Goal: Information Seeking & Learning: Compare options

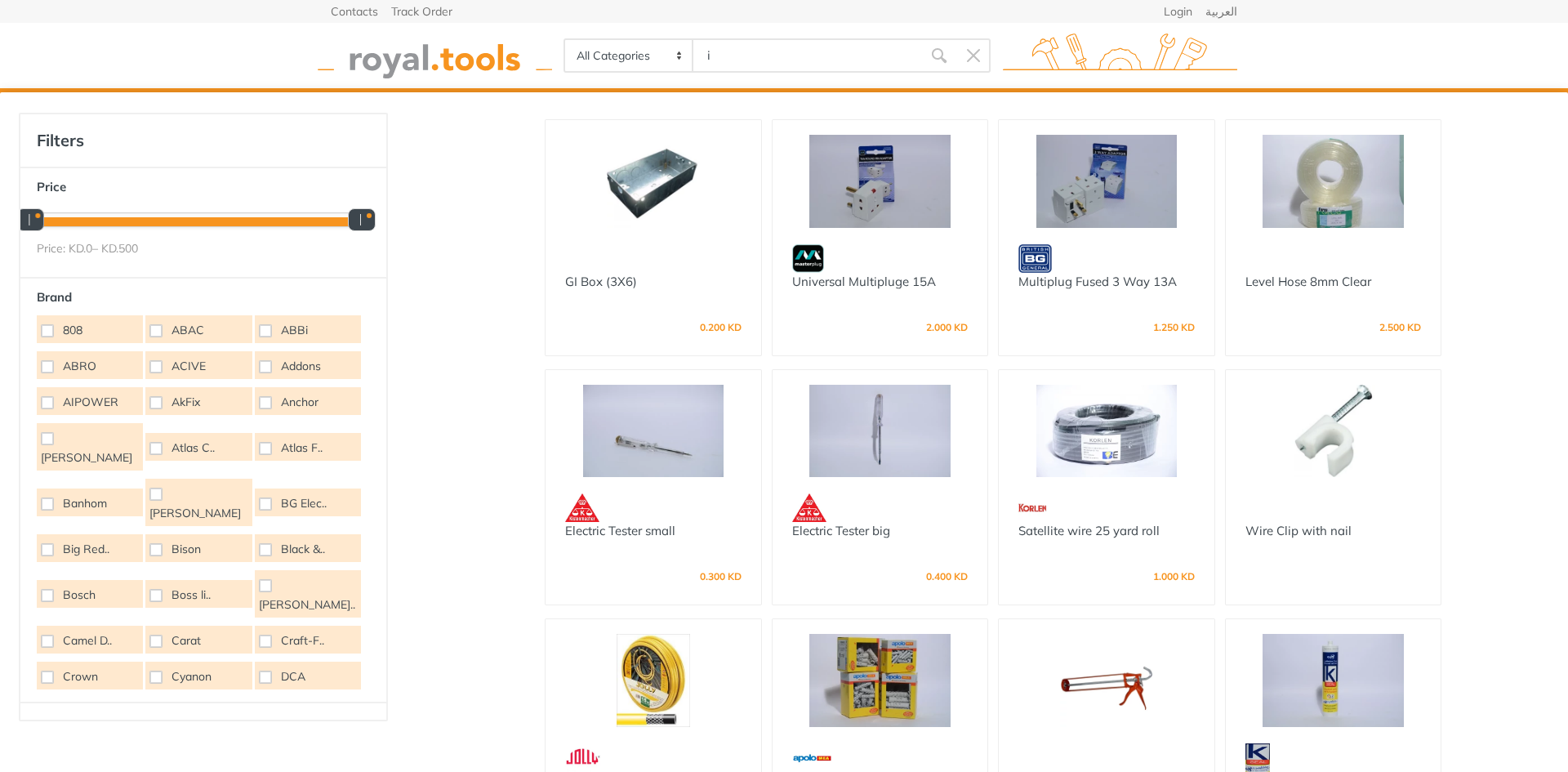
type input "i"
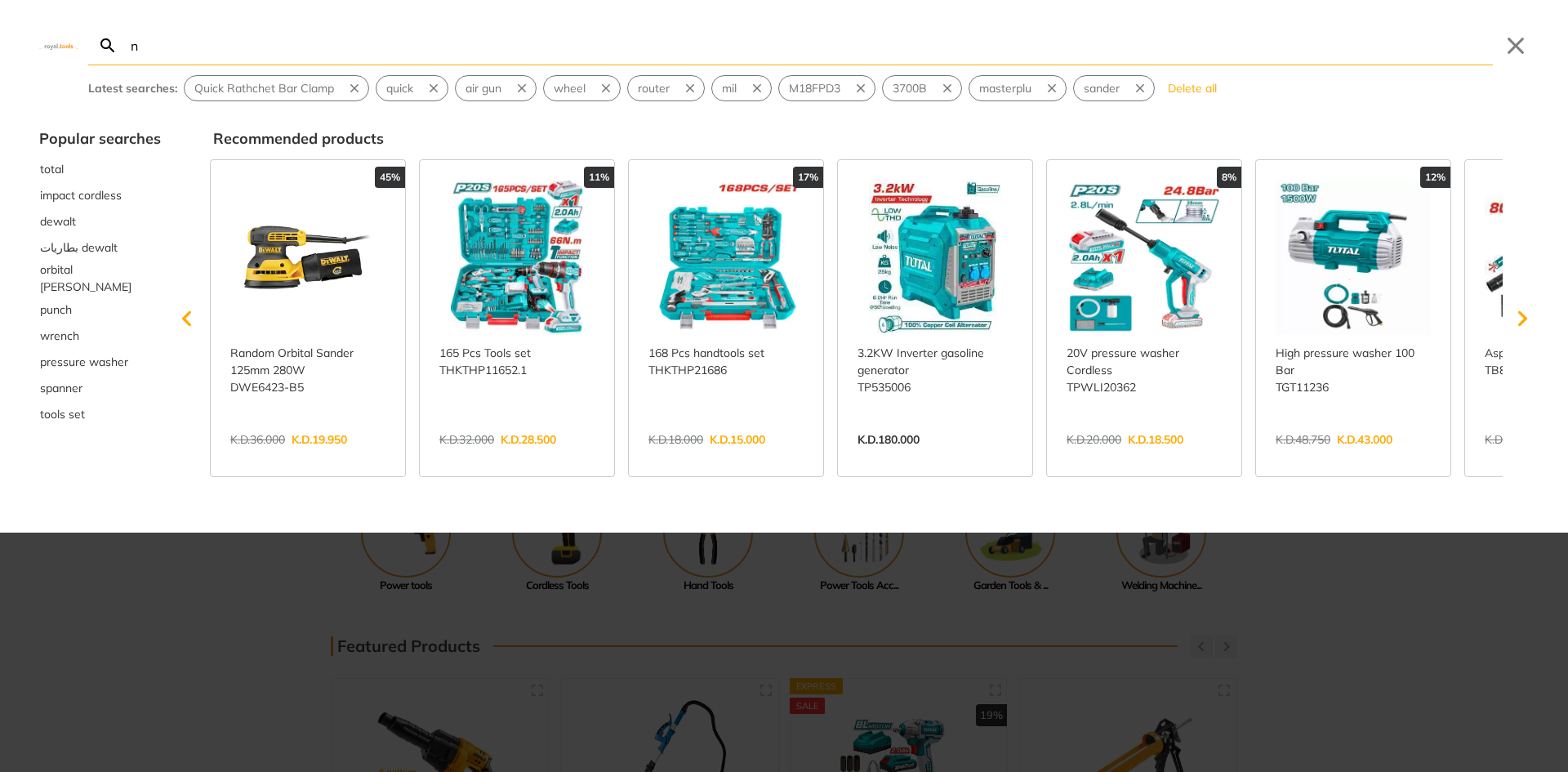
type input "ng"
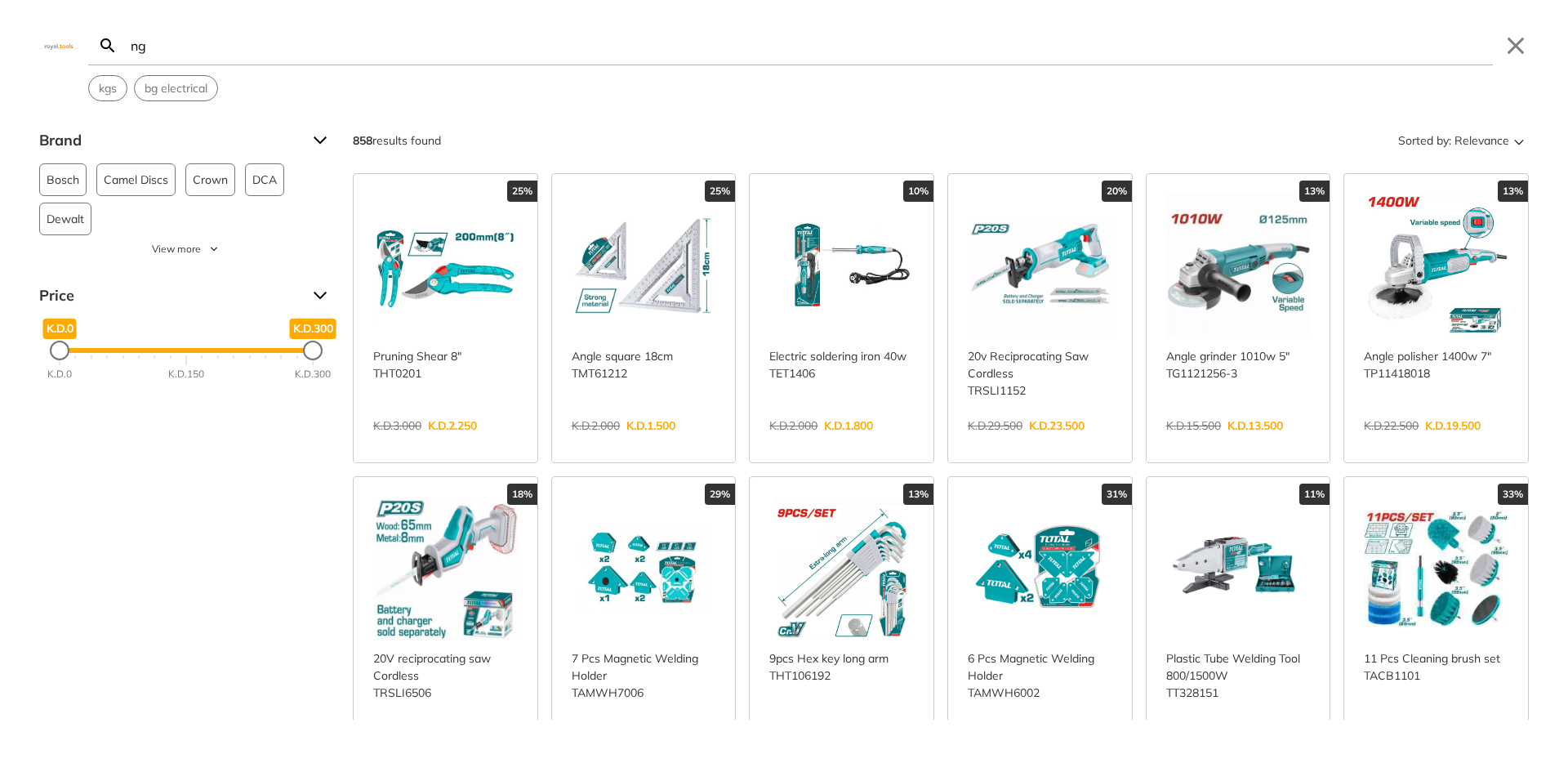
type input "n"
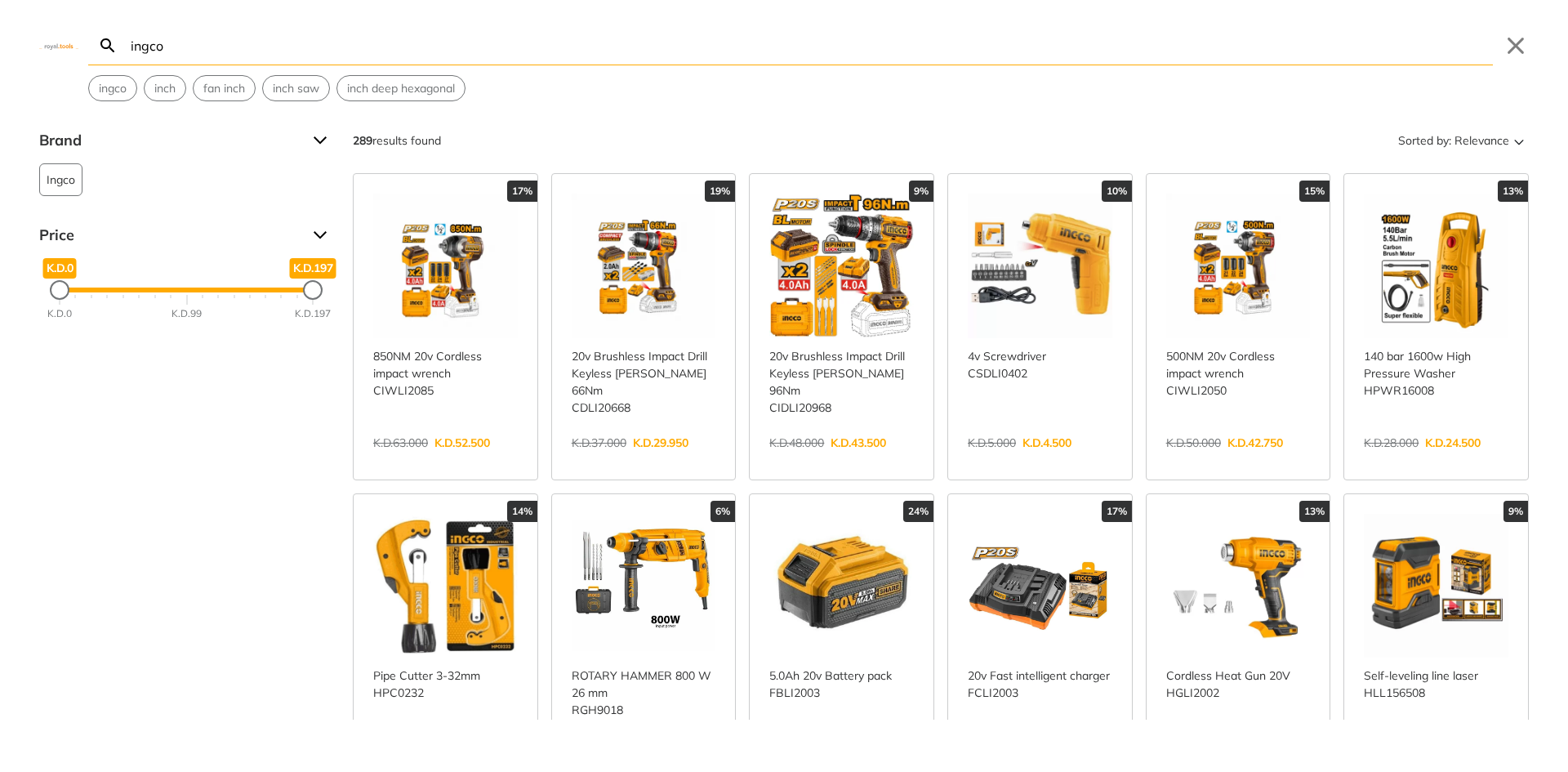
type input "ingco"
click at [637, 459] on link "View more →" at bounding box center [644, 459] width 145 height 0
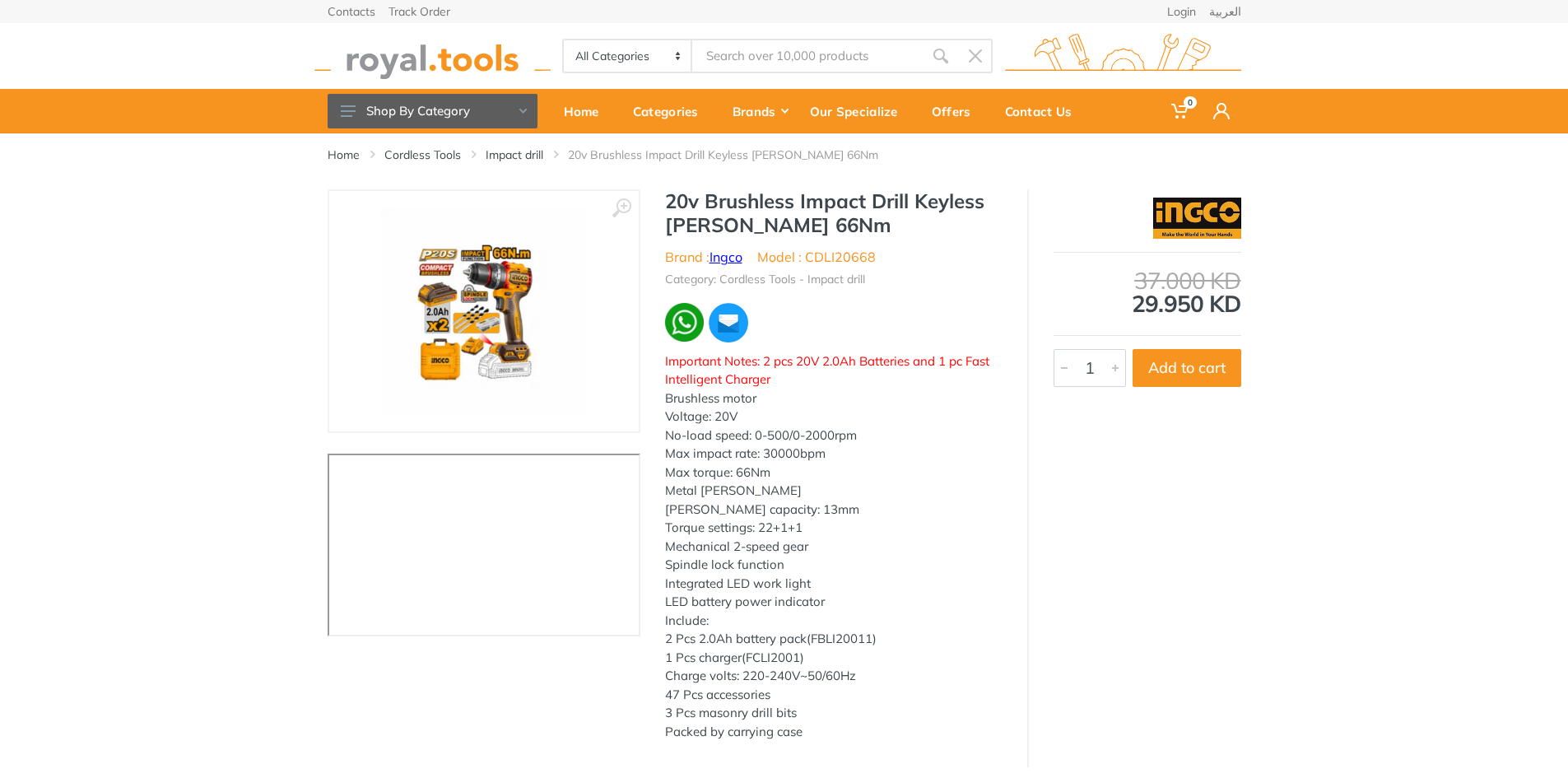
click at [735, 255] on link "Ingco" at bounding box center [726, 257] width 33 height 17
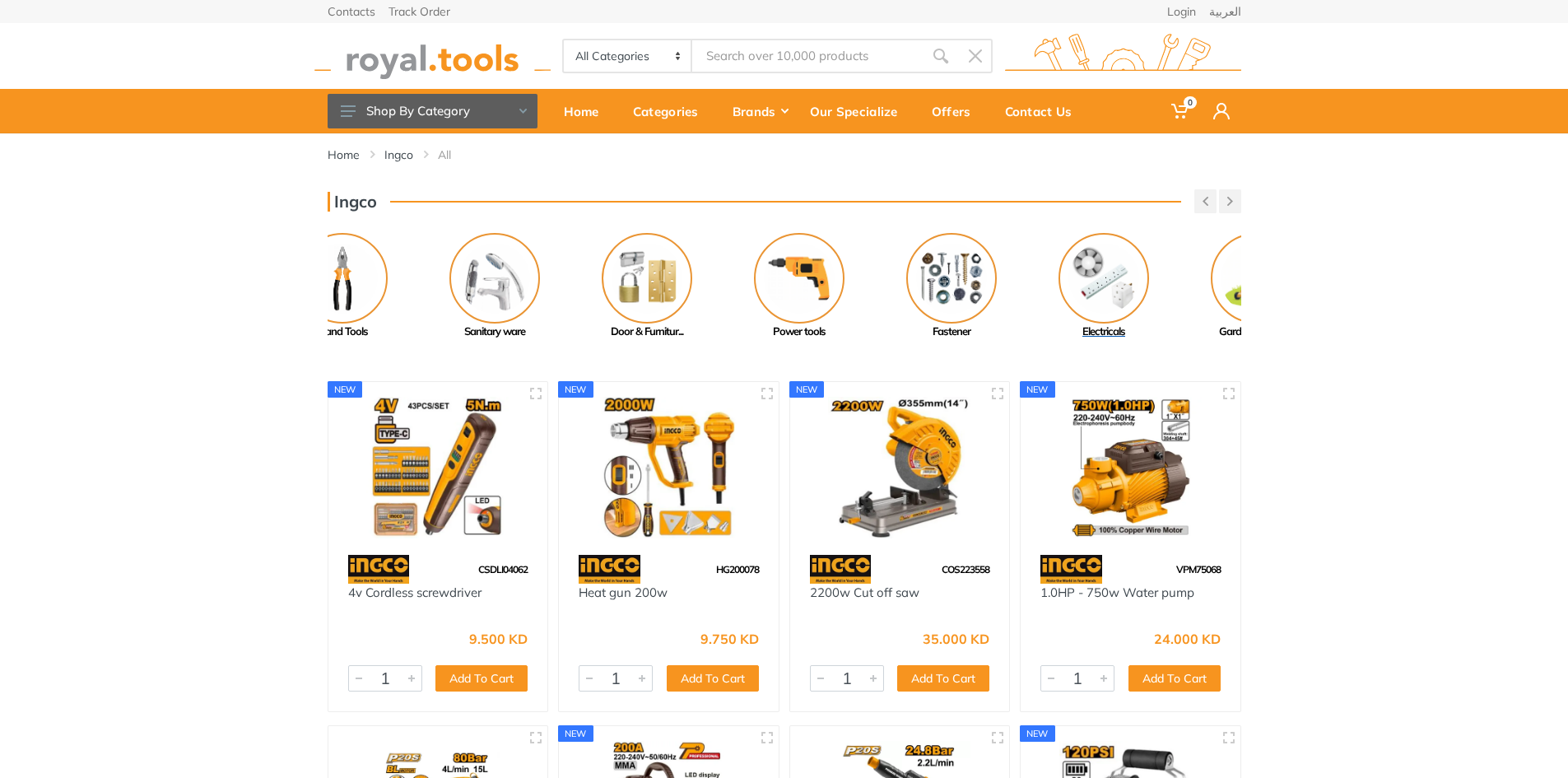
drag, startPoint x: 875, startPoint y: 275, endPoint x: 419, endPoint y: 282, distance: 456.1
click at [754, 280] on img at bounding box center [799, 278] width 91 height 91
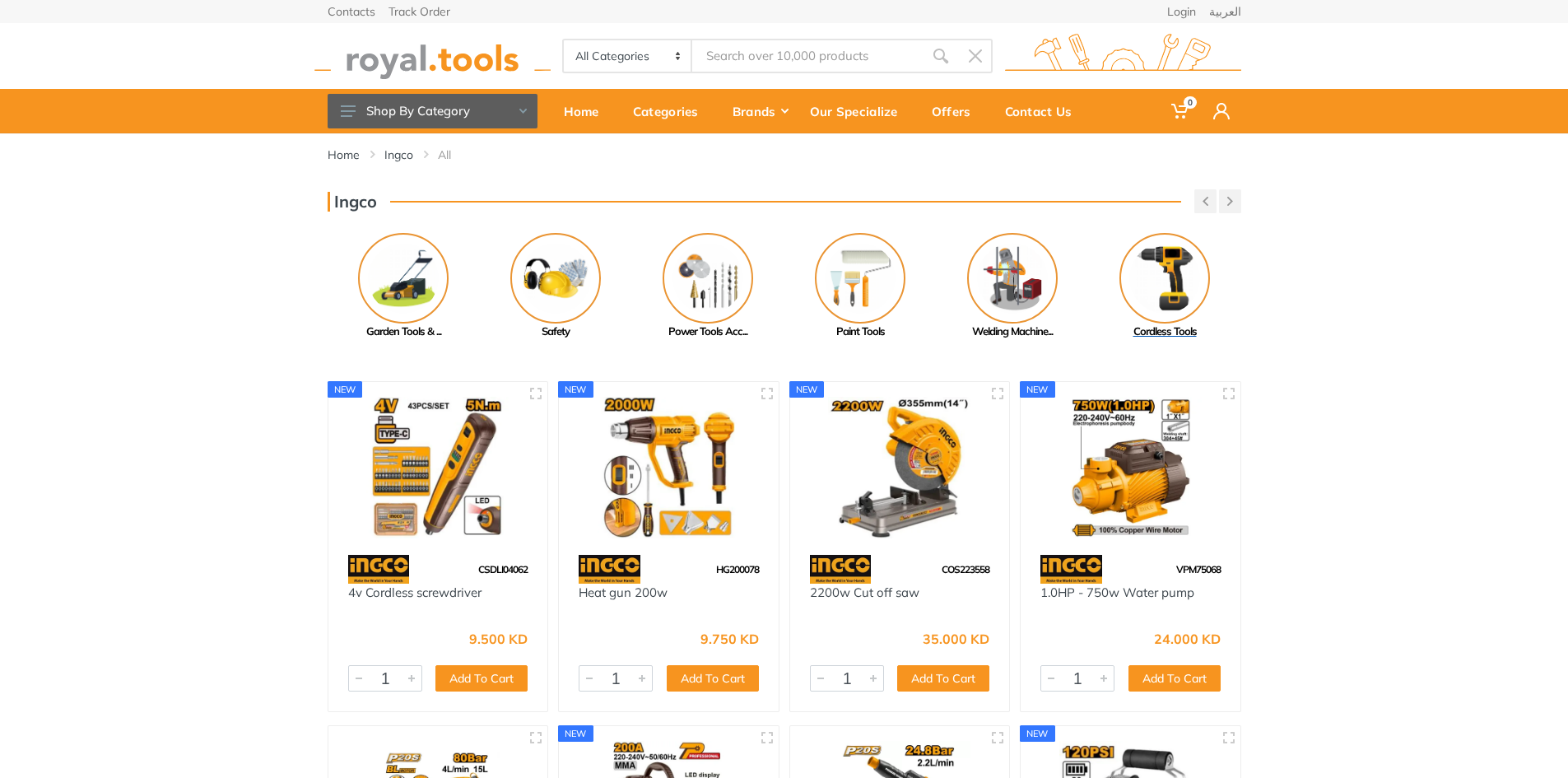
click at [1173, 251] on img at bounding box center [1165, 278] width 91 height 91
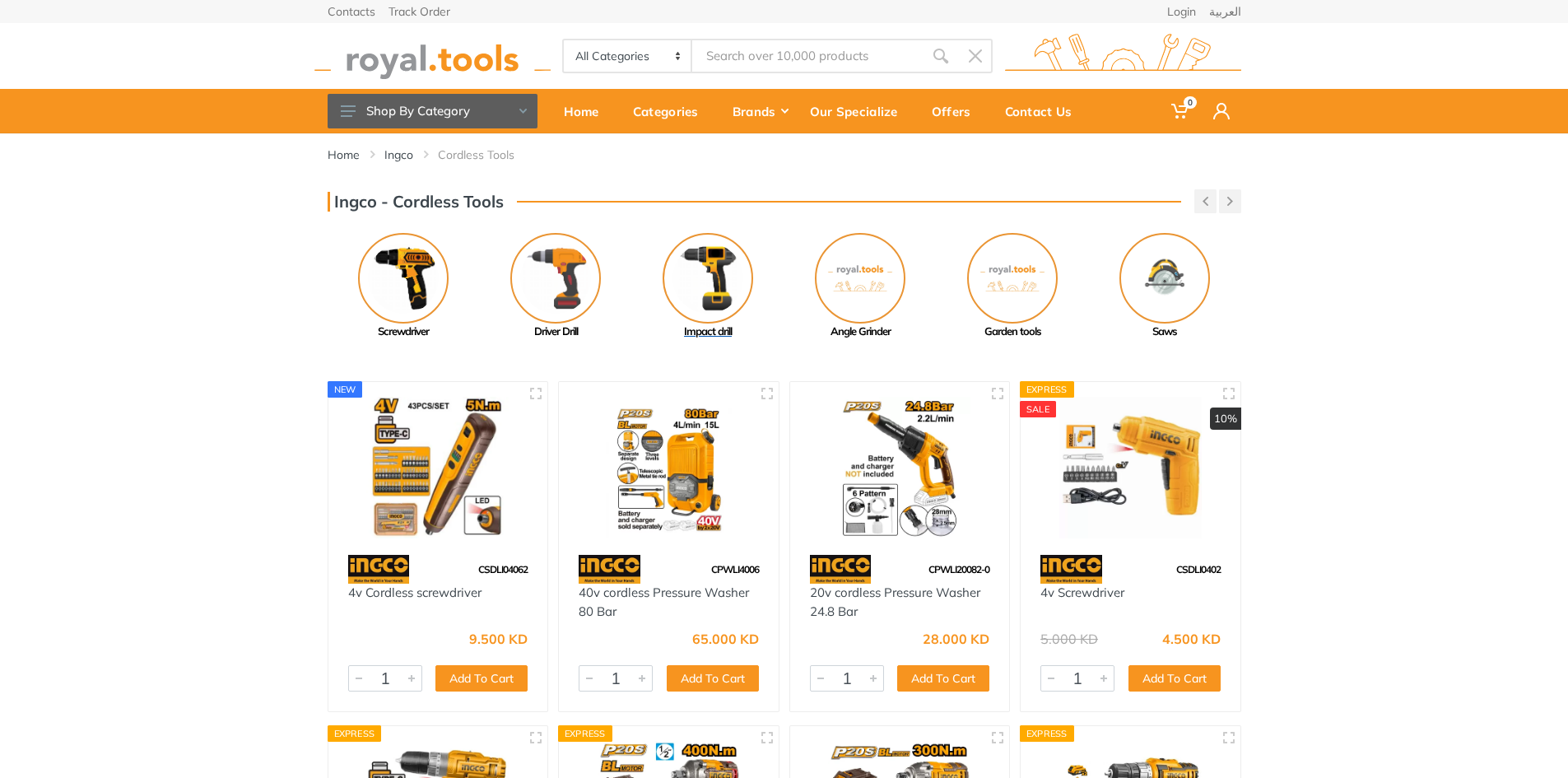
click at [718, 257] on img at bounding box center [707, 278] width 91 height 91
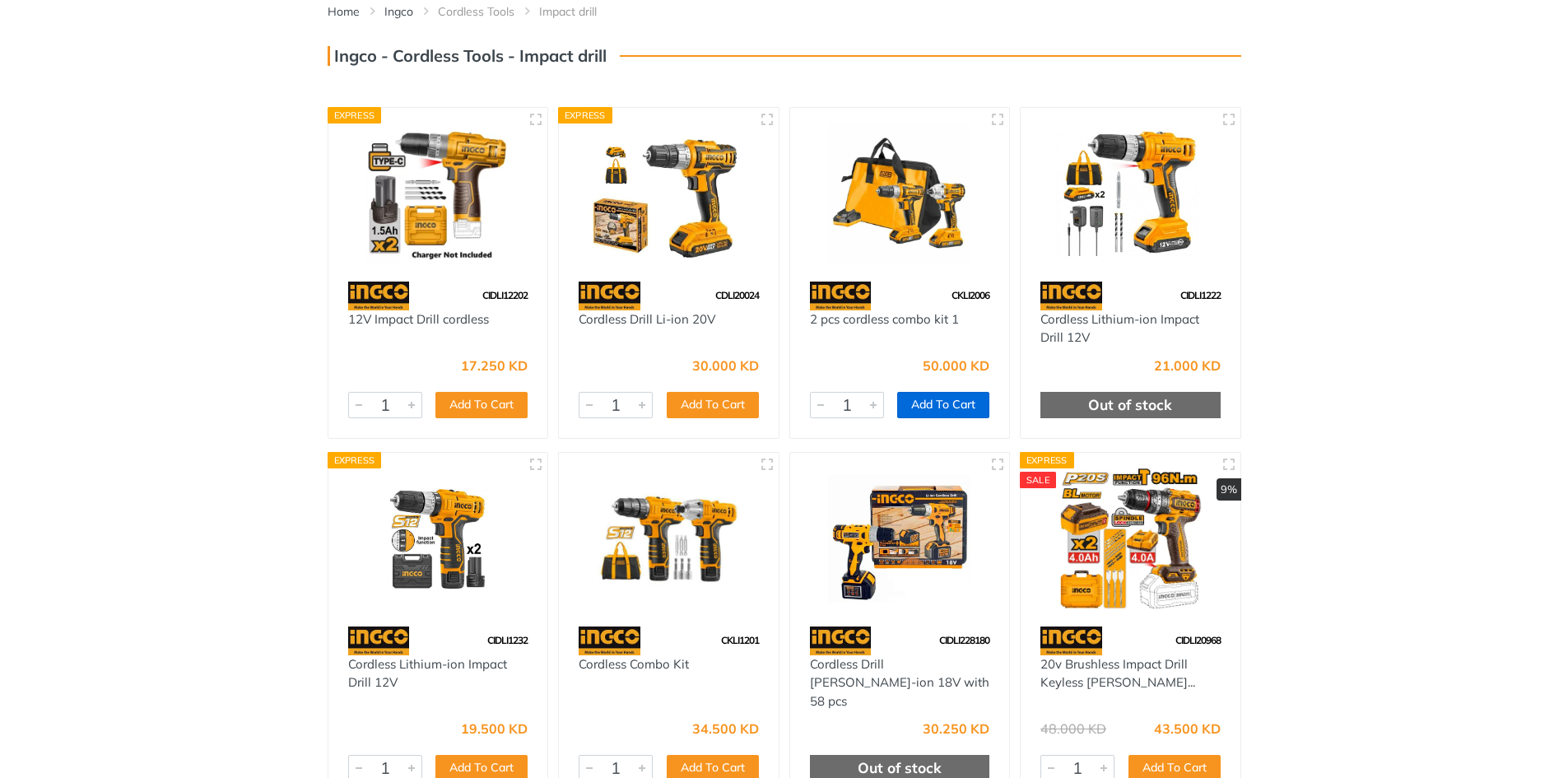
scroll to position [165, 0]
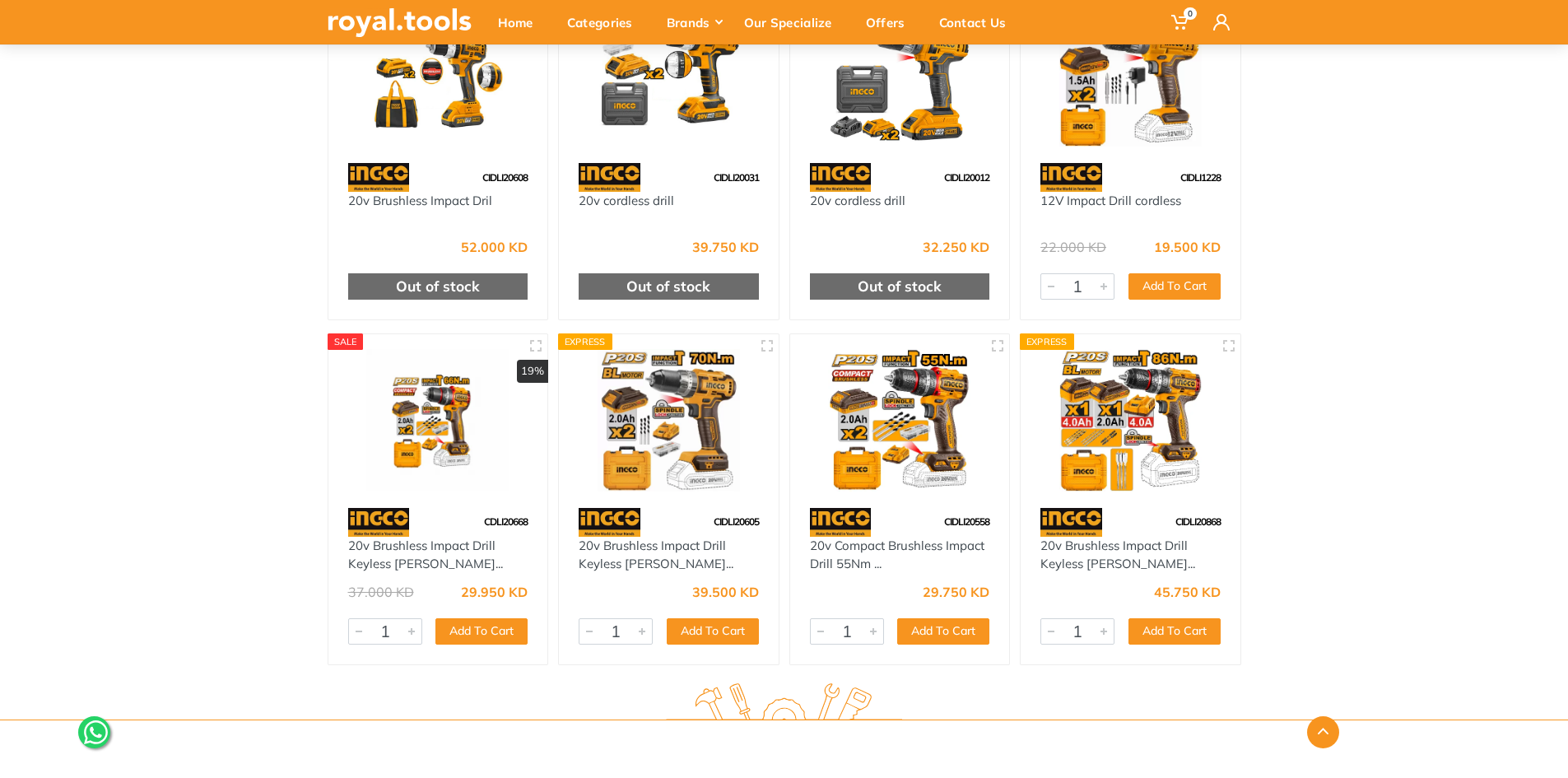
scroll to position [971, 0]
click at [442, 719] on div at bounding box center [784, 728] width 938 height 20
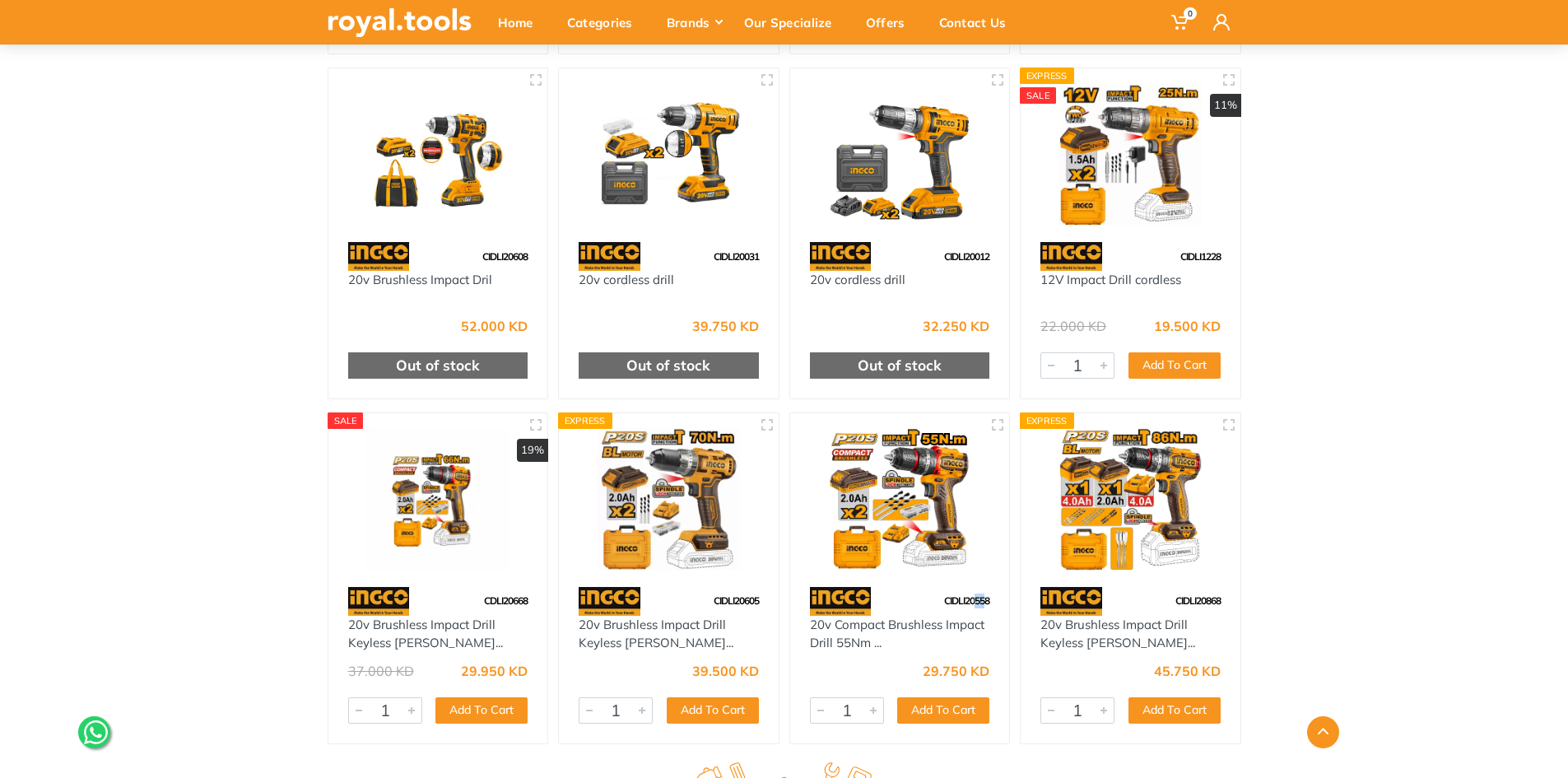
scroll to position [1070, 0]
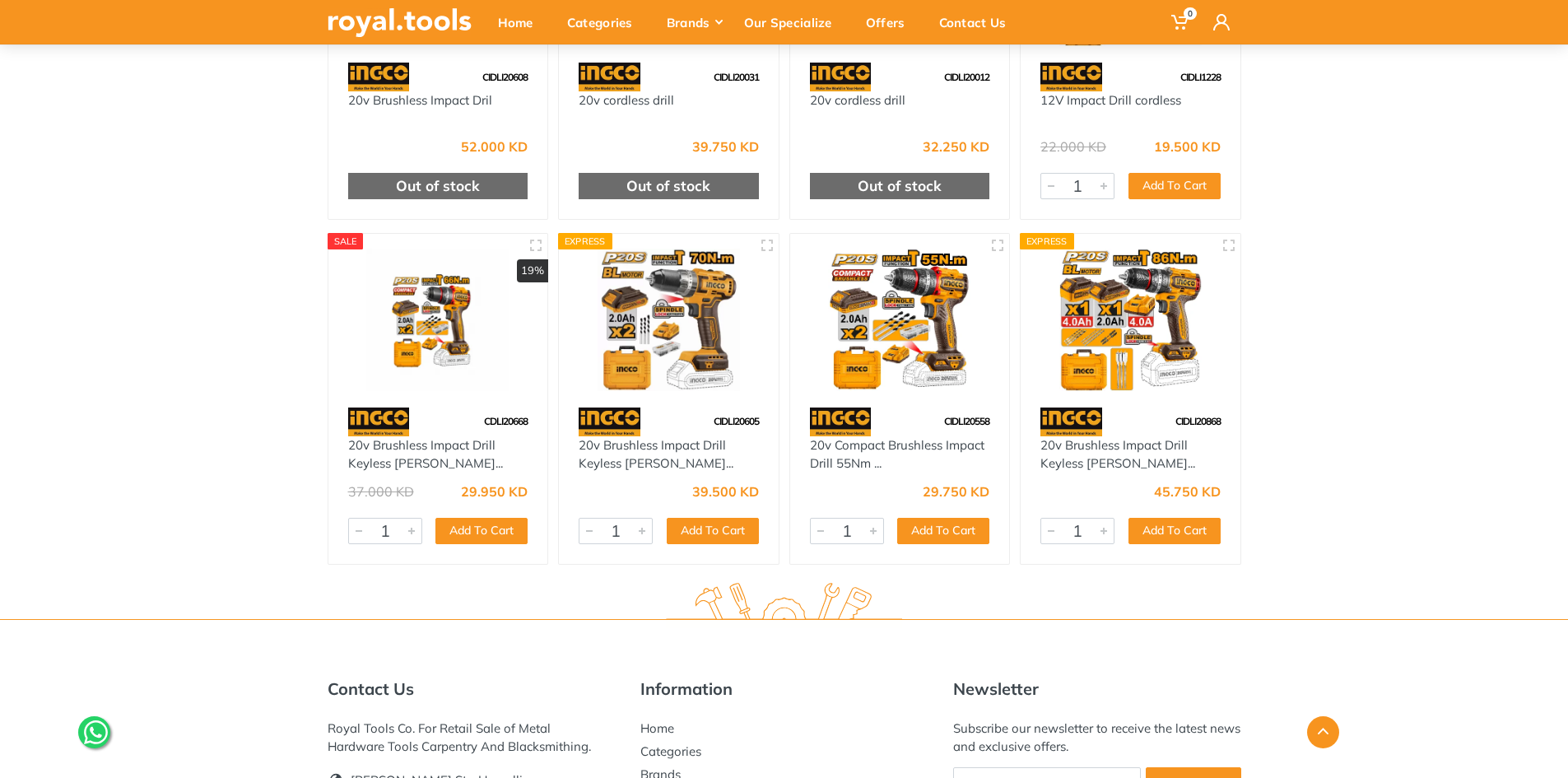
click at [508, 415] on span "CDLI20668" at bounding box center [505, 421] width 44 height 12
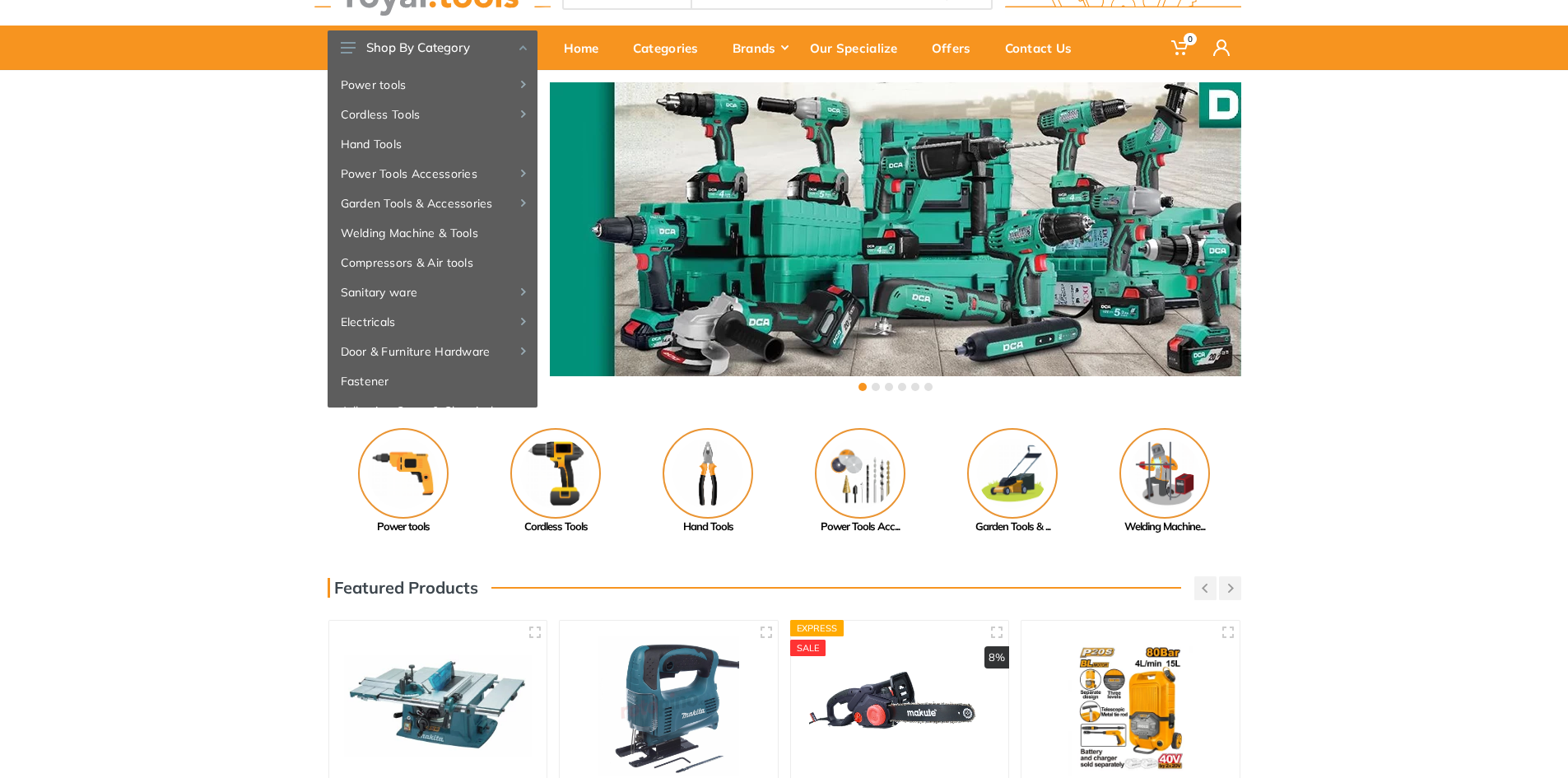
scroll to position [82, 0]
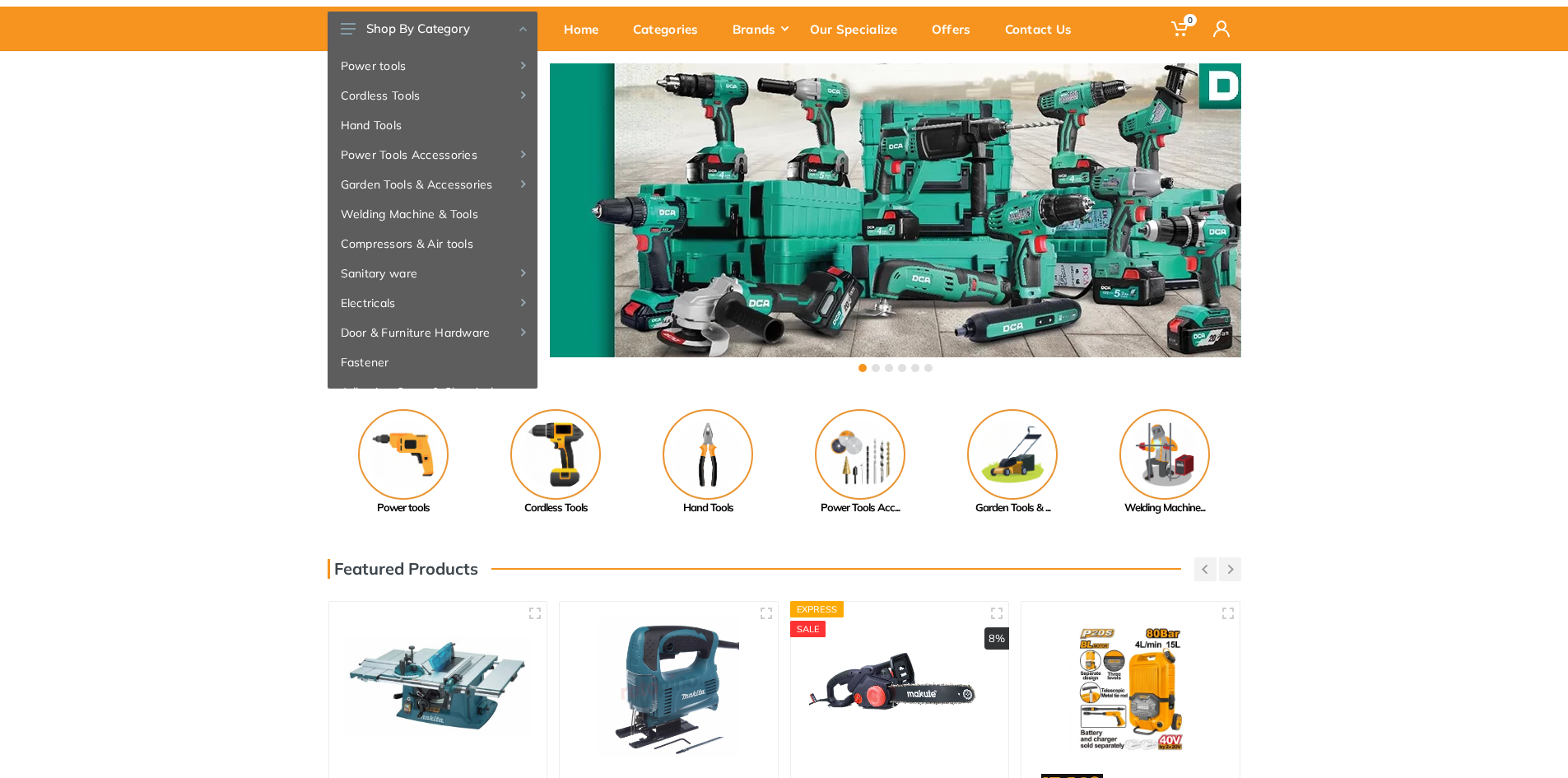
type input "ingco"
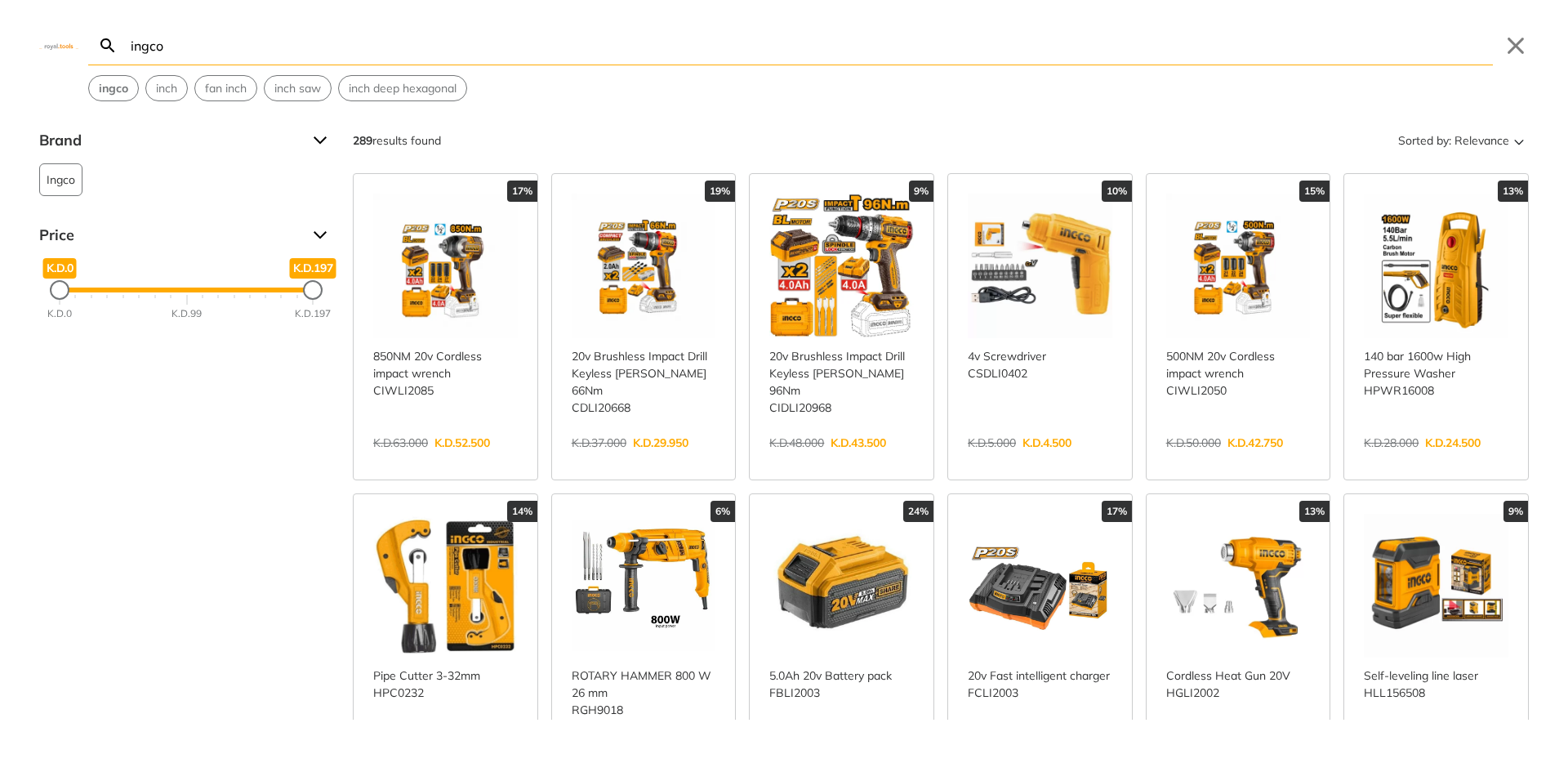
scroll to position [48, 0]
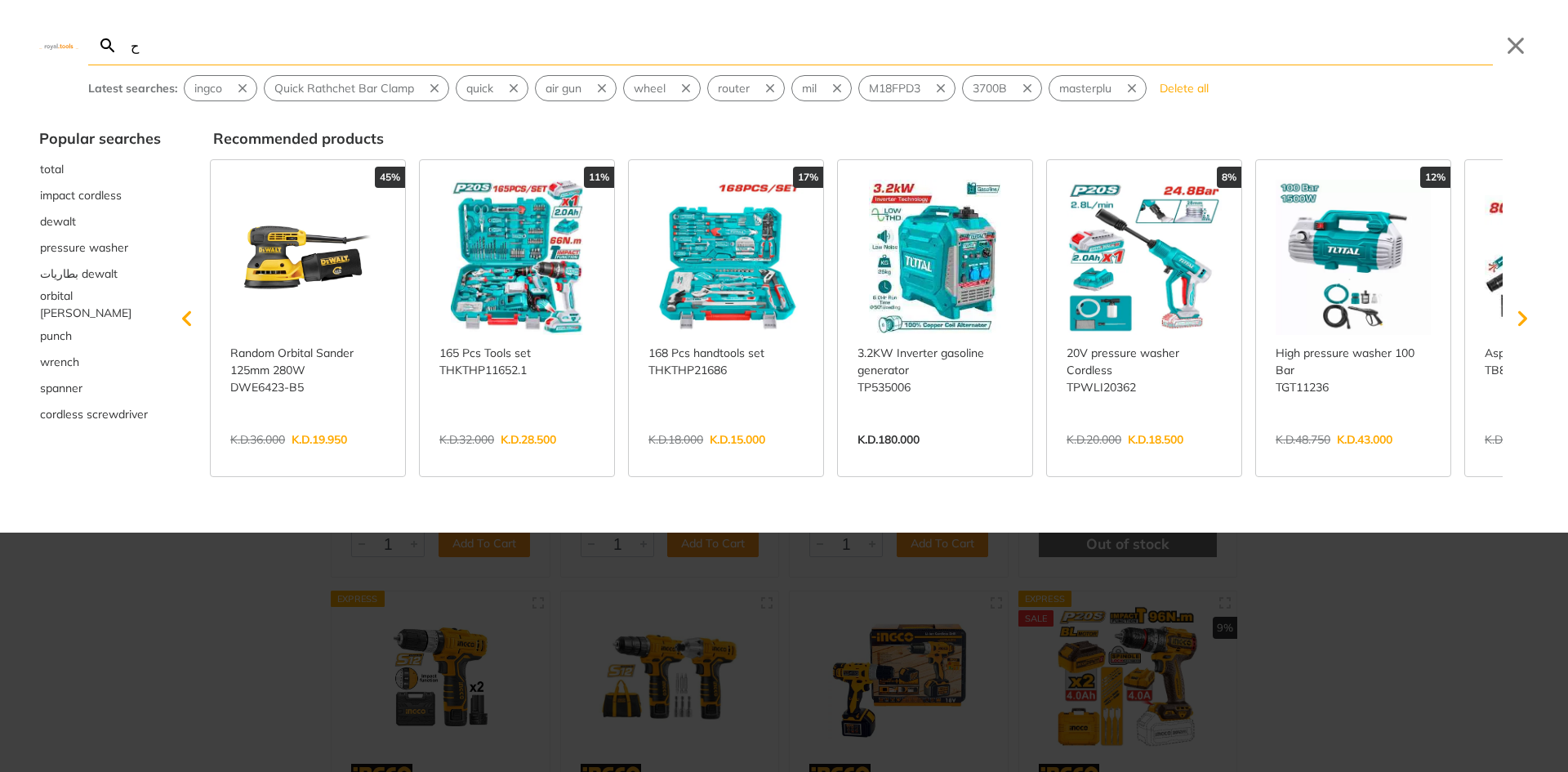
type input "حم"
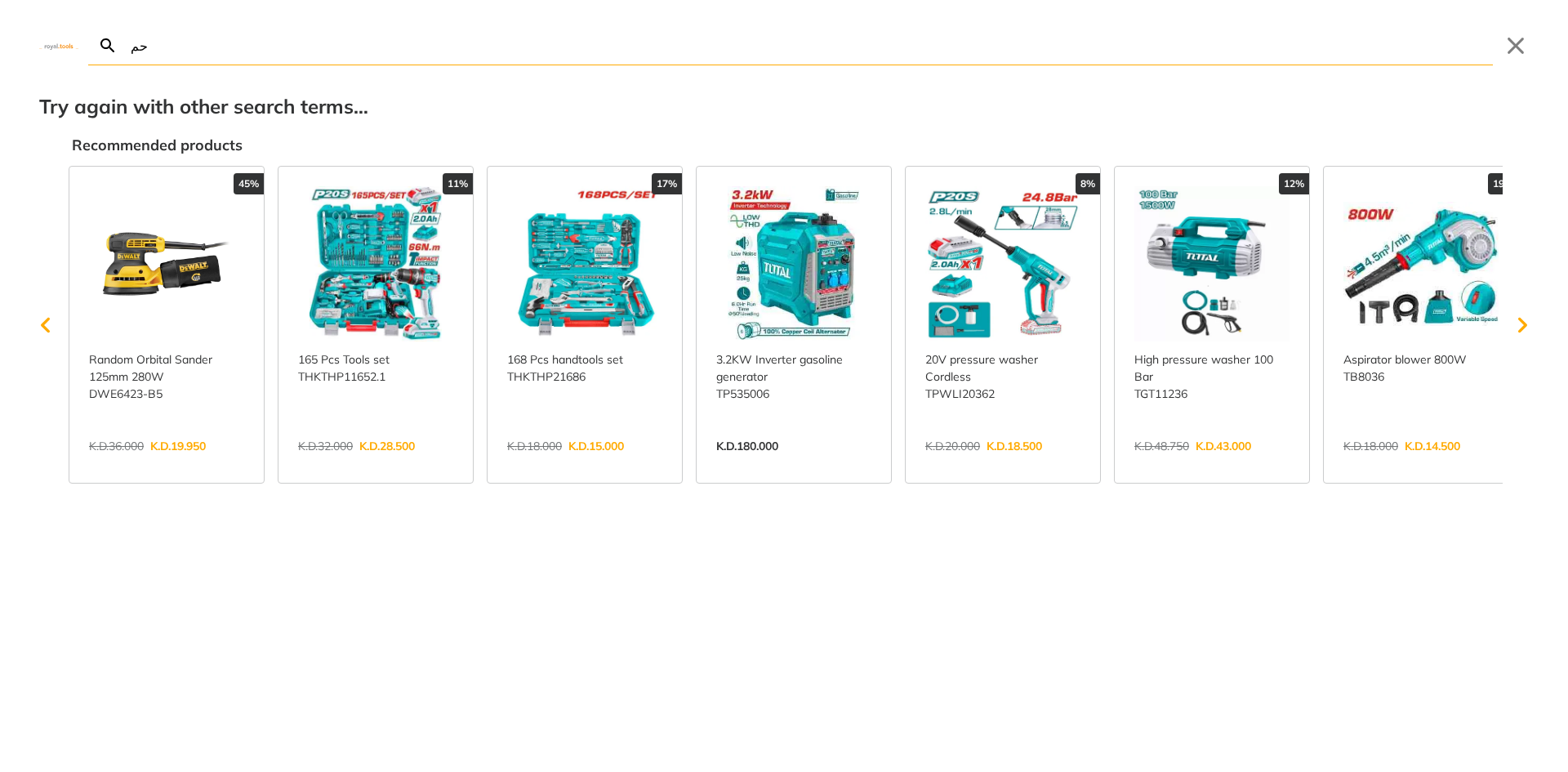
type input "ح"
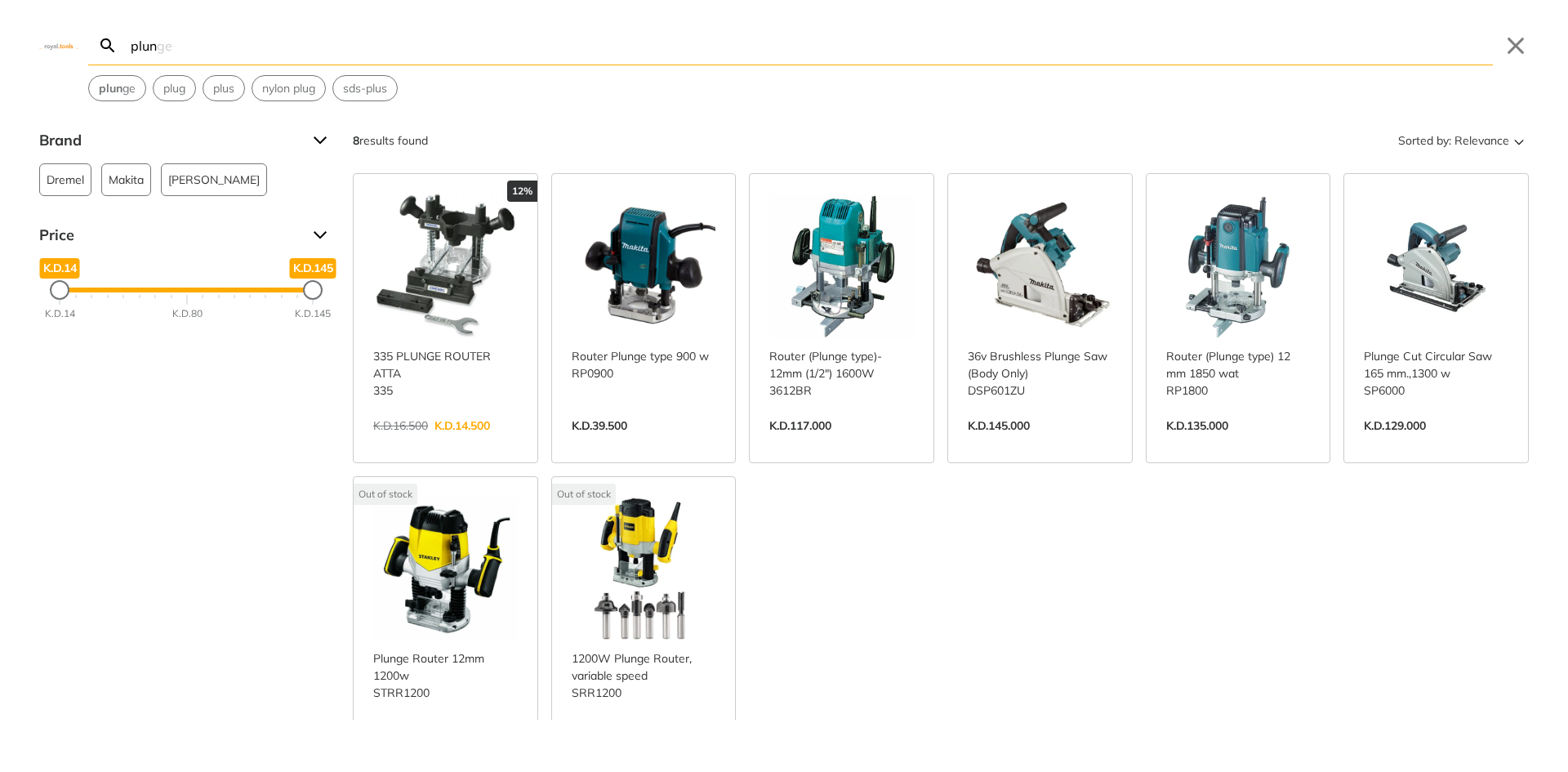
drag, startPoint x: 402, startPoint y: 43, endPoint x: 0, endPoint y: 87, distance: 404.4
click at [0, 87] on div "plun Search plunge Submit Close plun ge plug plus nylon plug sds-plus" at bounding box center [784, 50] width 1568 height 101
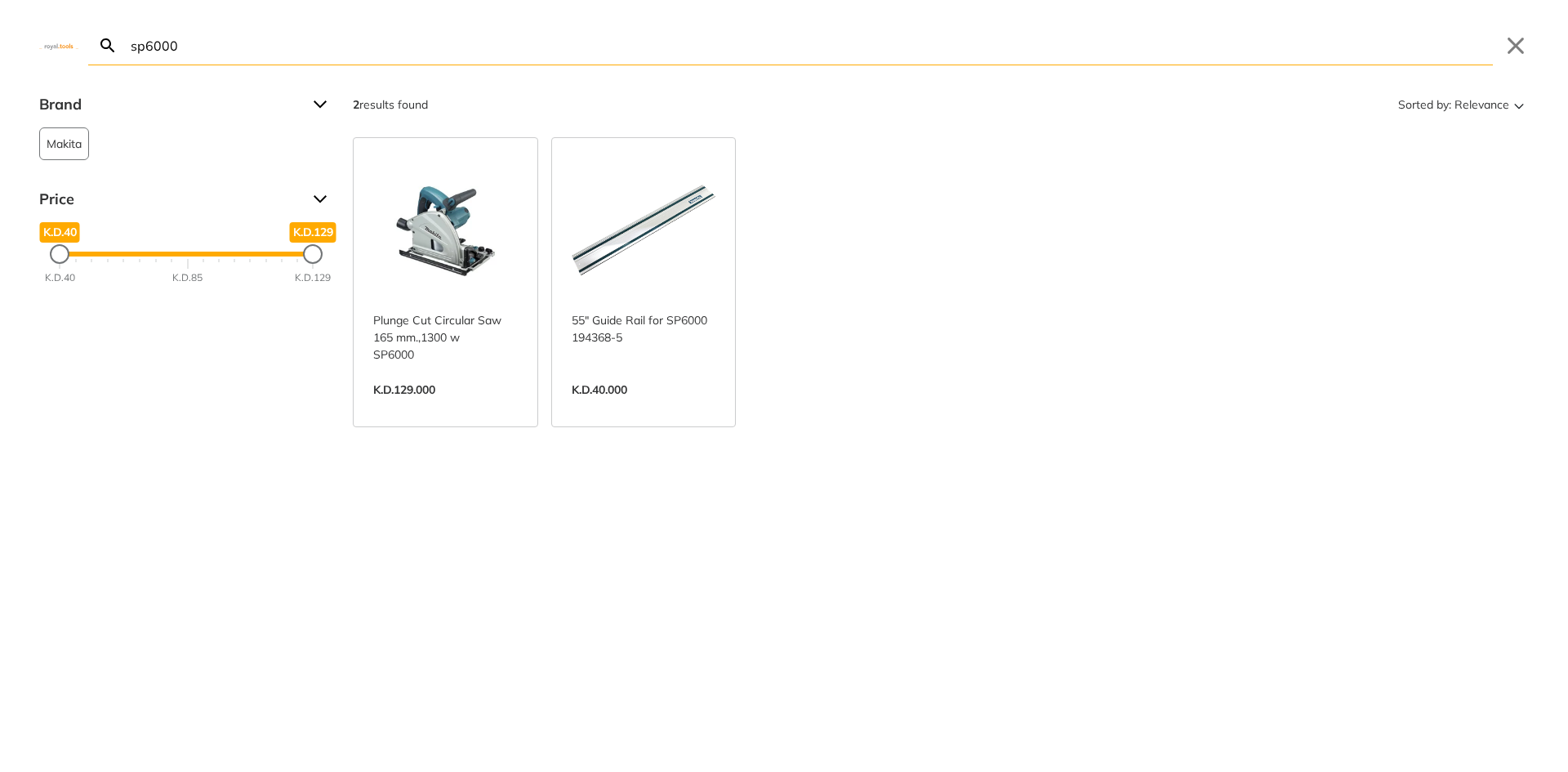
type input "sp6000"
click at [1211, 507] on div "2 results found Sorted by: Relevance Plunge Cut Circular Saw 165 mm.,1300 w SP6…" at bounding box center [940, 382] width 1176 height 581
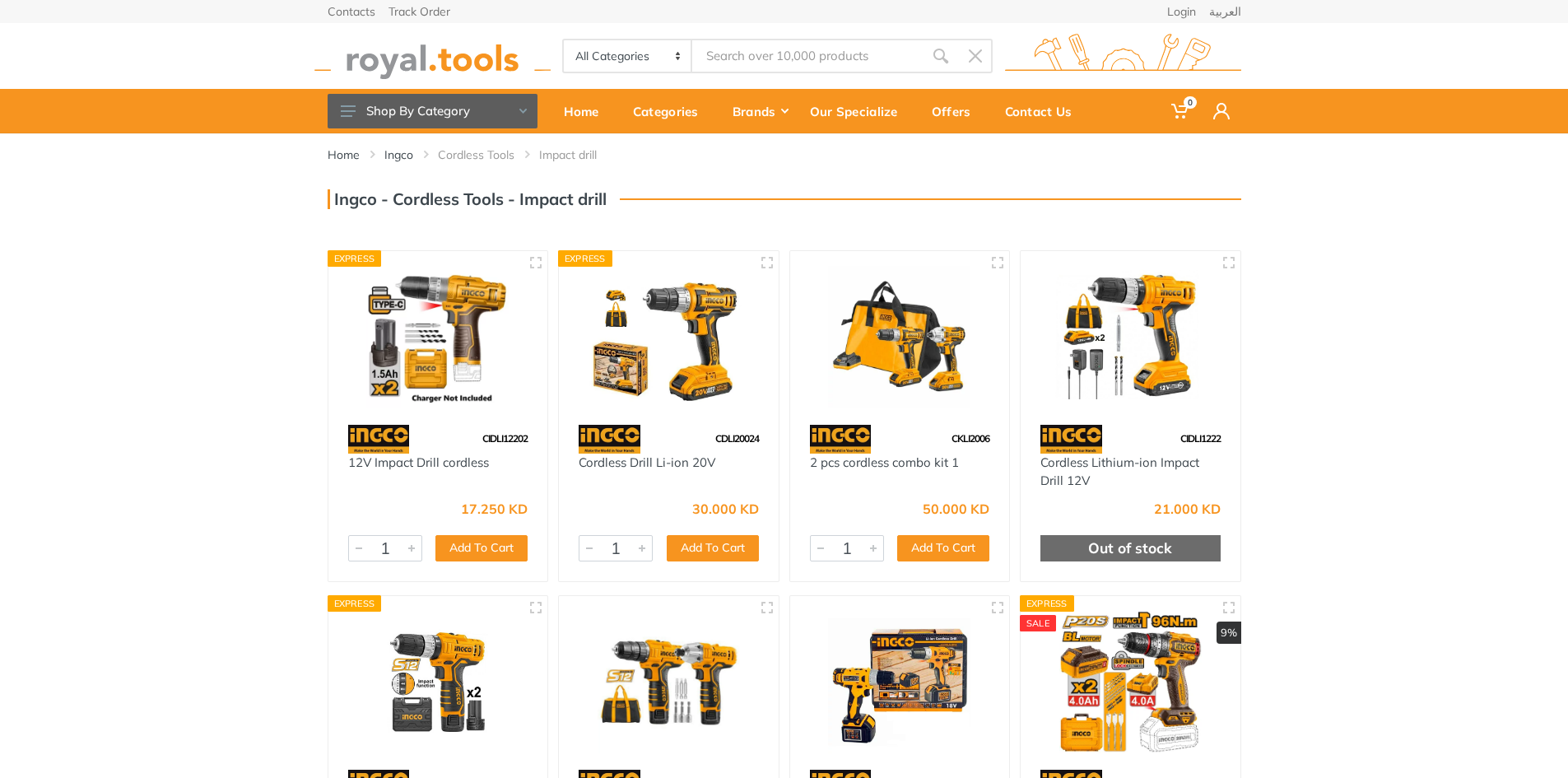
type input "sp6000"
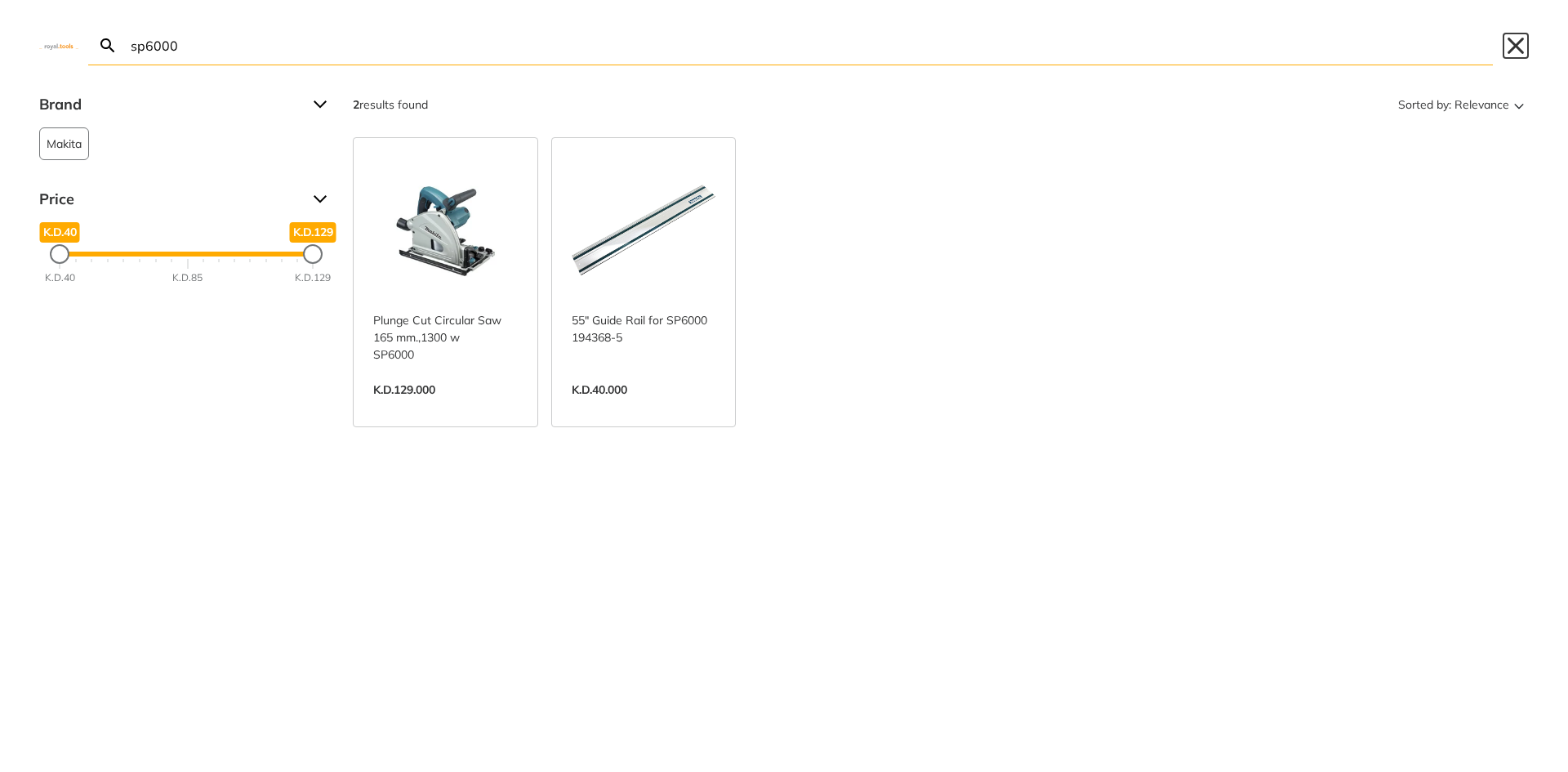
click at [1508, 39] on button "Close" at bounding box center [1515, 45] width 26 height 26
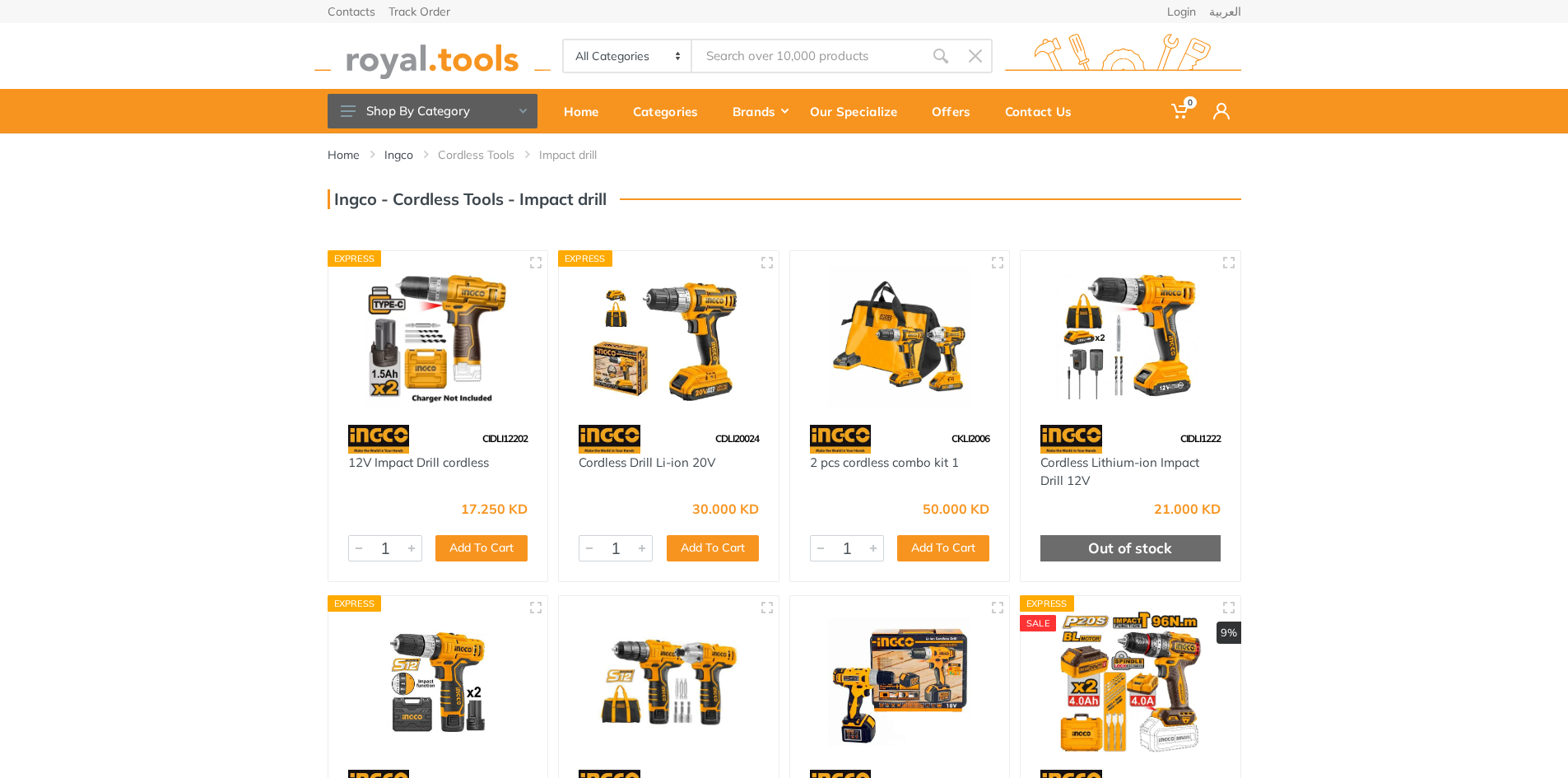
click at [1528, 253] on div "Home Ingco Cordless Tools Impact drill 1" at bounding box center [784, 732] width 1568 height 1197
click at [769, 46] on input "Site search" at bounding box center [807, 55] width 230 height 35
click at [733, 48] on input "Site search" at bounding box center [807, 55] width 230 height 35
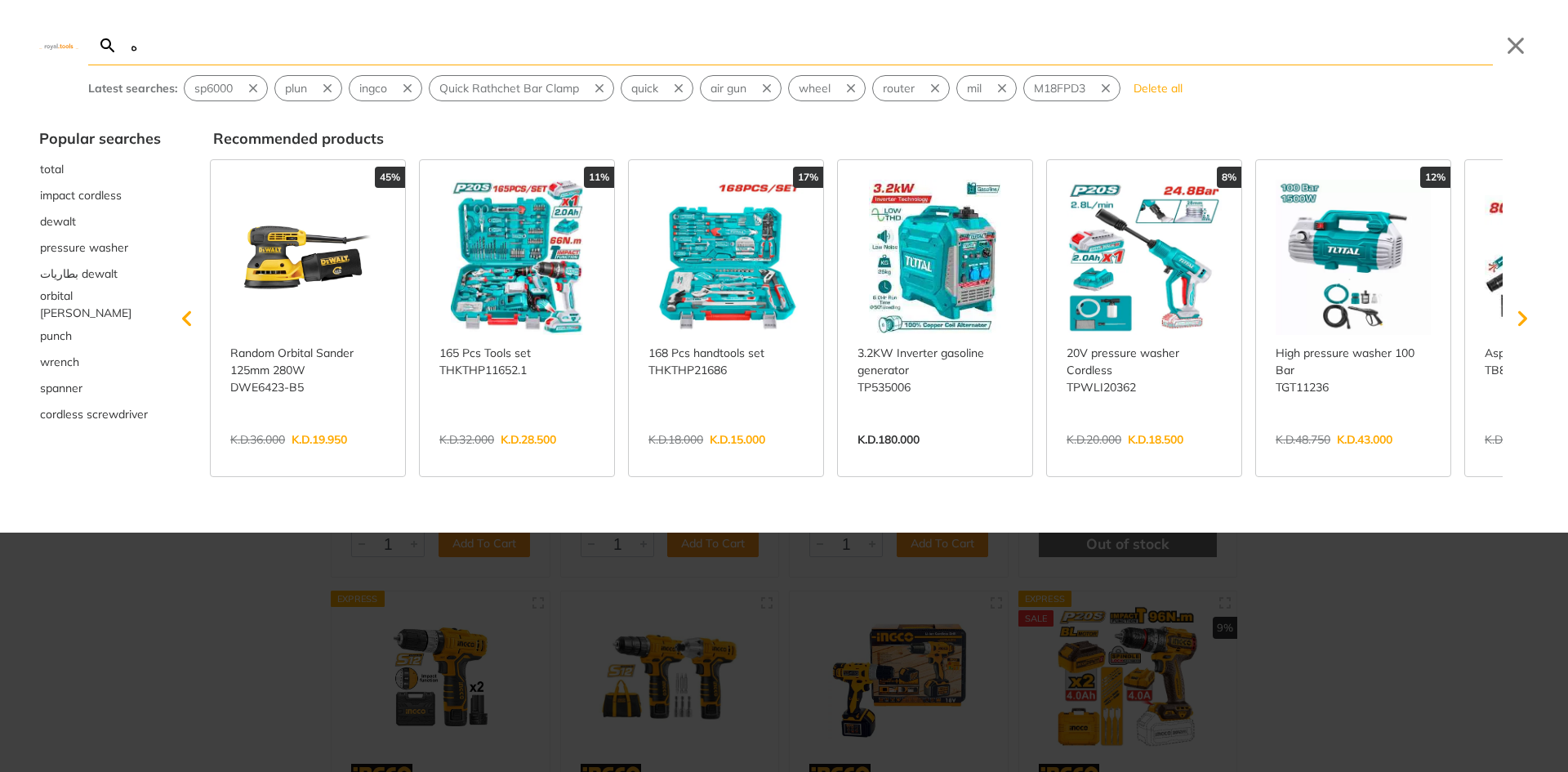
type input "هة"
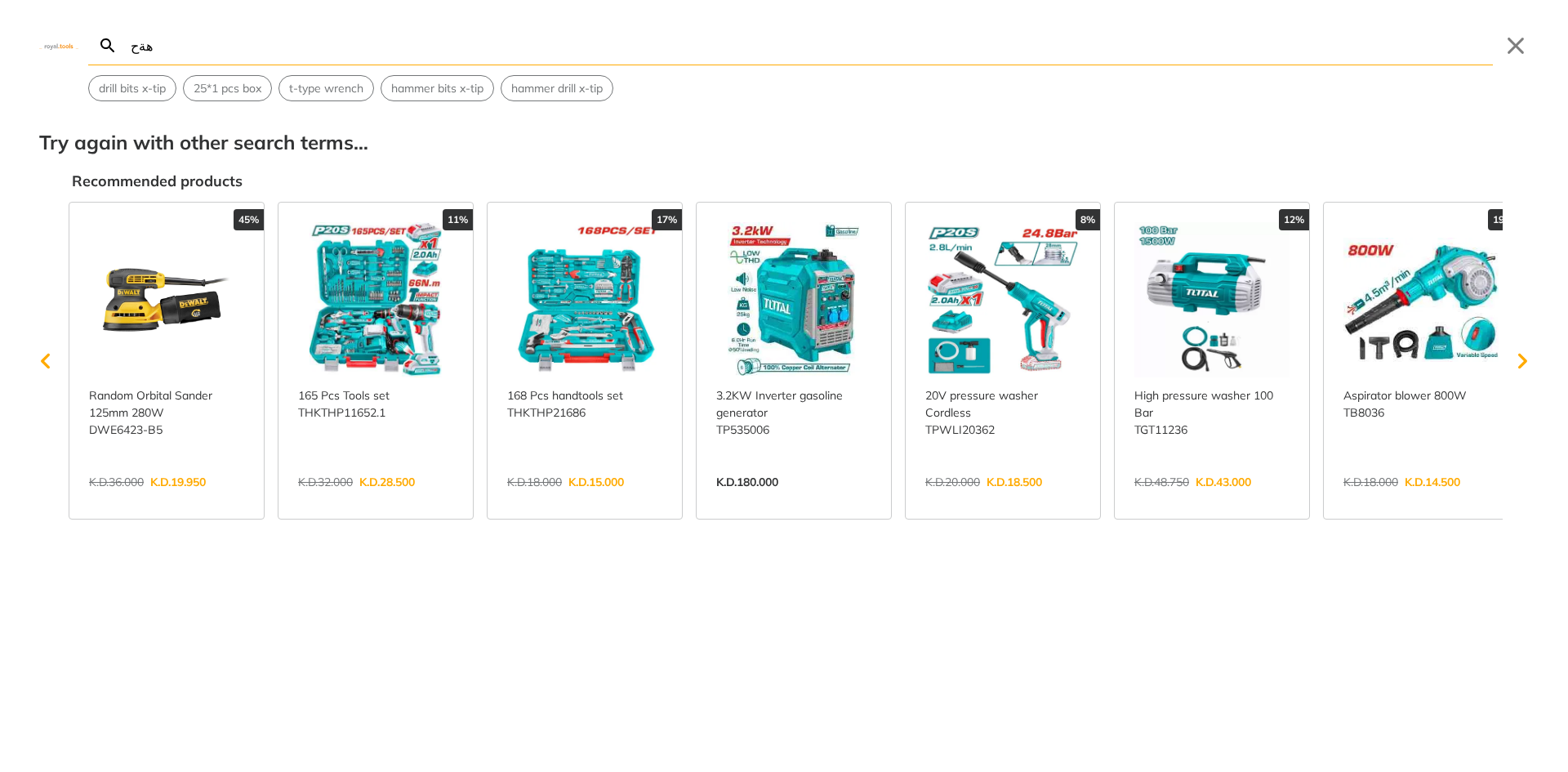
type input "هةحش"
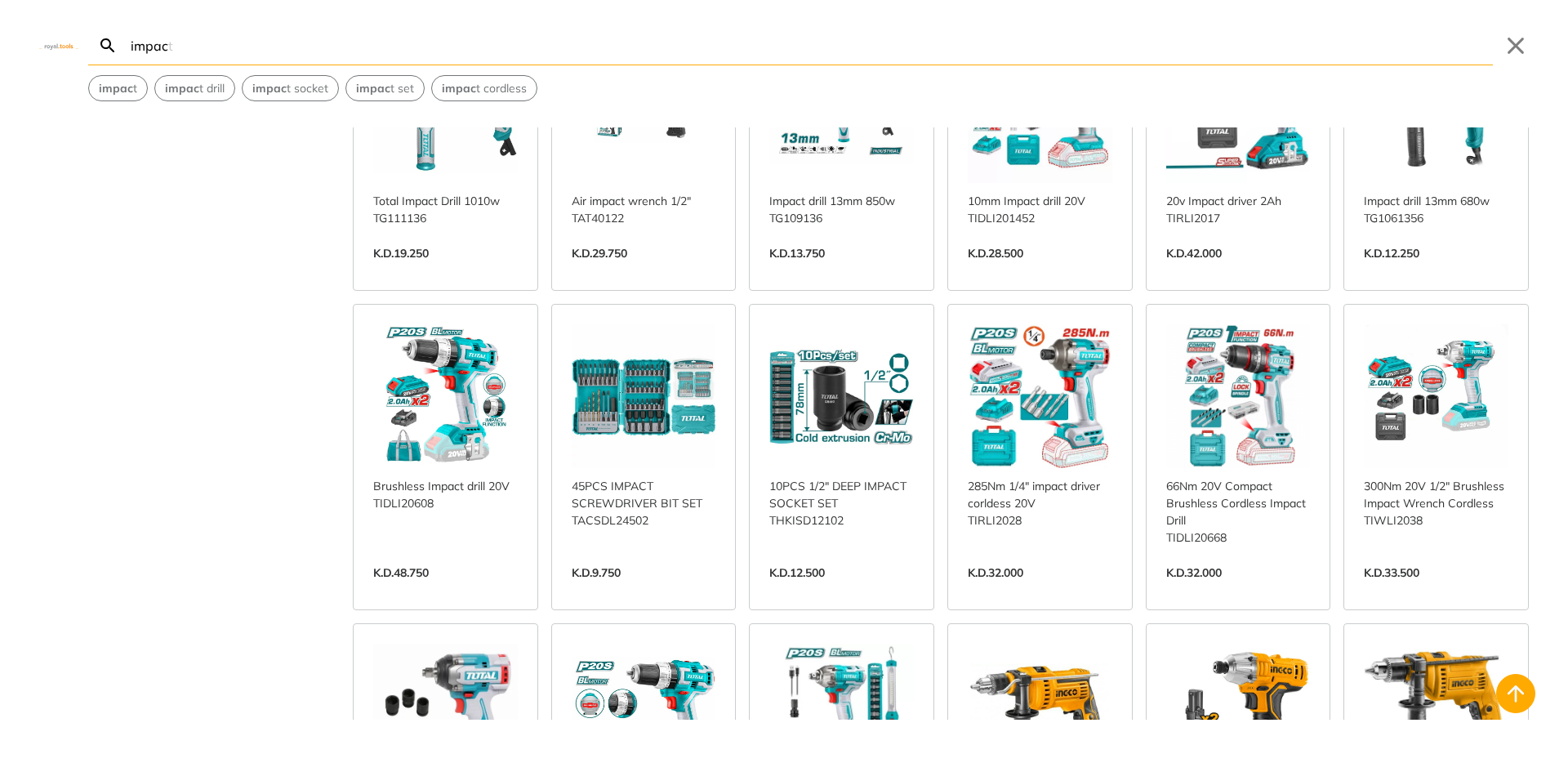
scroll to position [1143, 0]
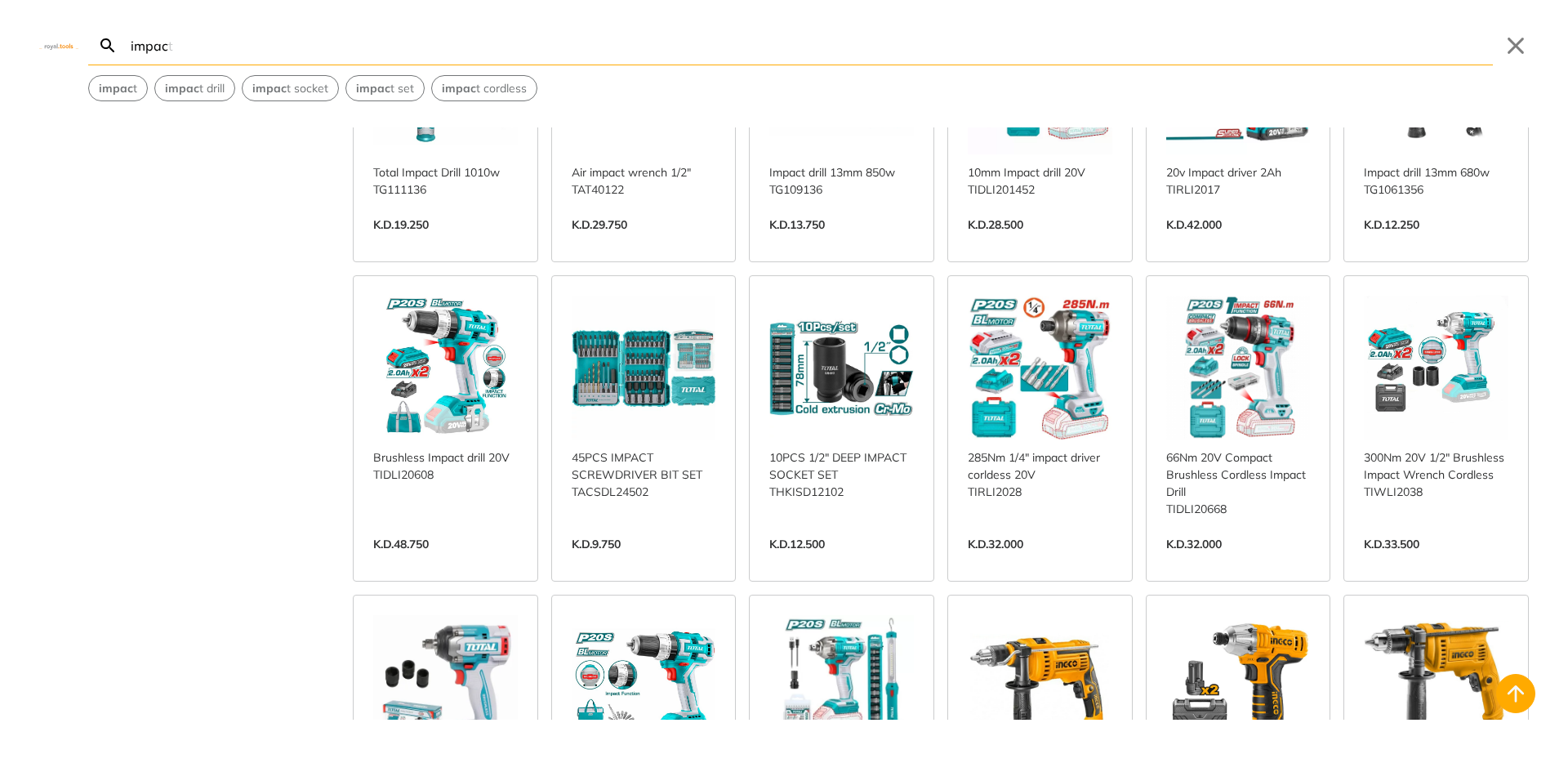
type input "impac"
click at [1239, 561] on link "View more →" at bounding box center [1239, 561] width 145 height 0
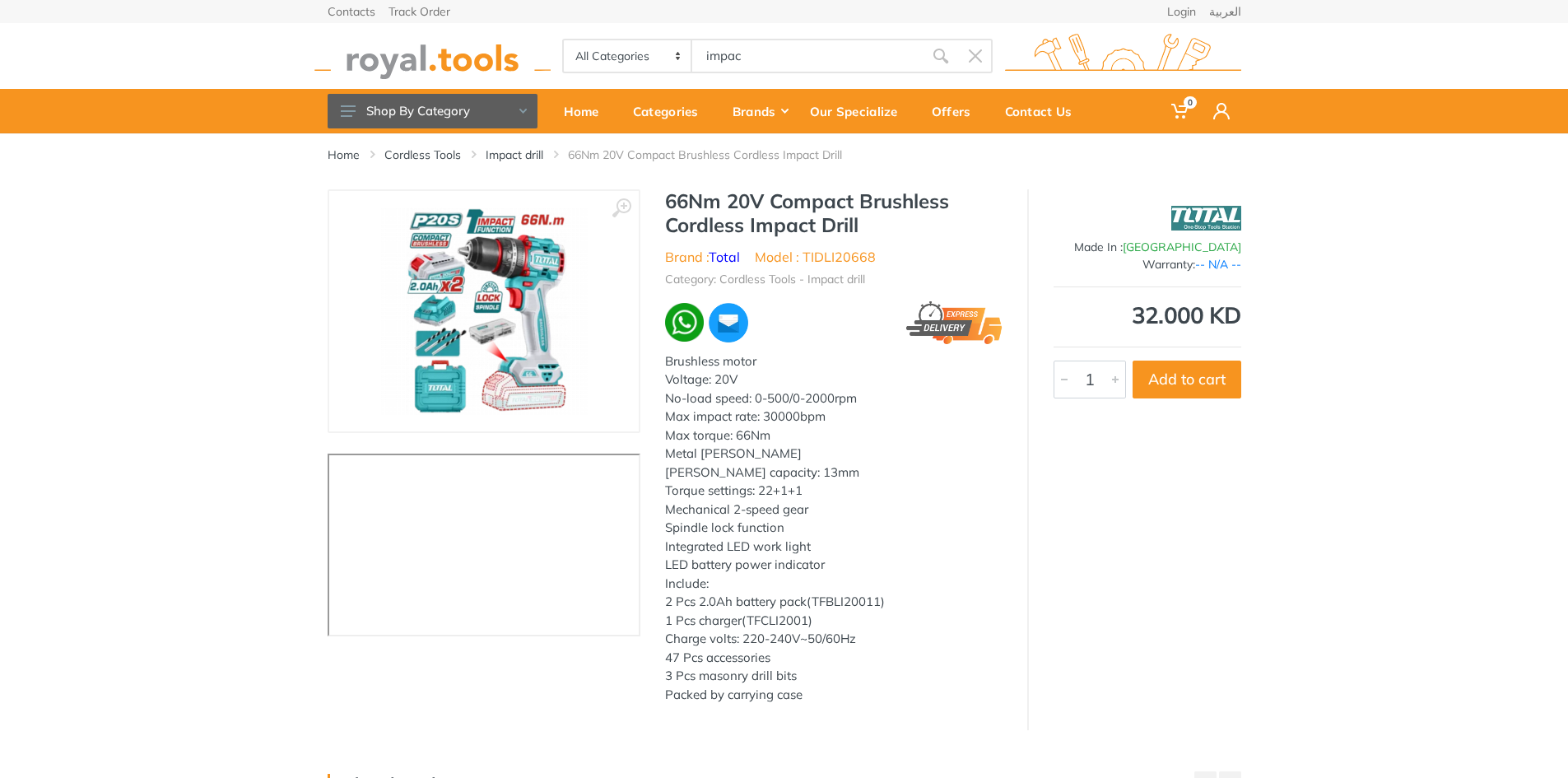
click at [900, 366] on div "Brushless motor Voltage: 20V No-load speed: 0-500/0-2000rpm Max impact rate: 30…" at bounding box center [834, 528] width 338 height 353
click at [525, 151] on link "Impact drill" at bounding box center [515, 155] width 58 height 17
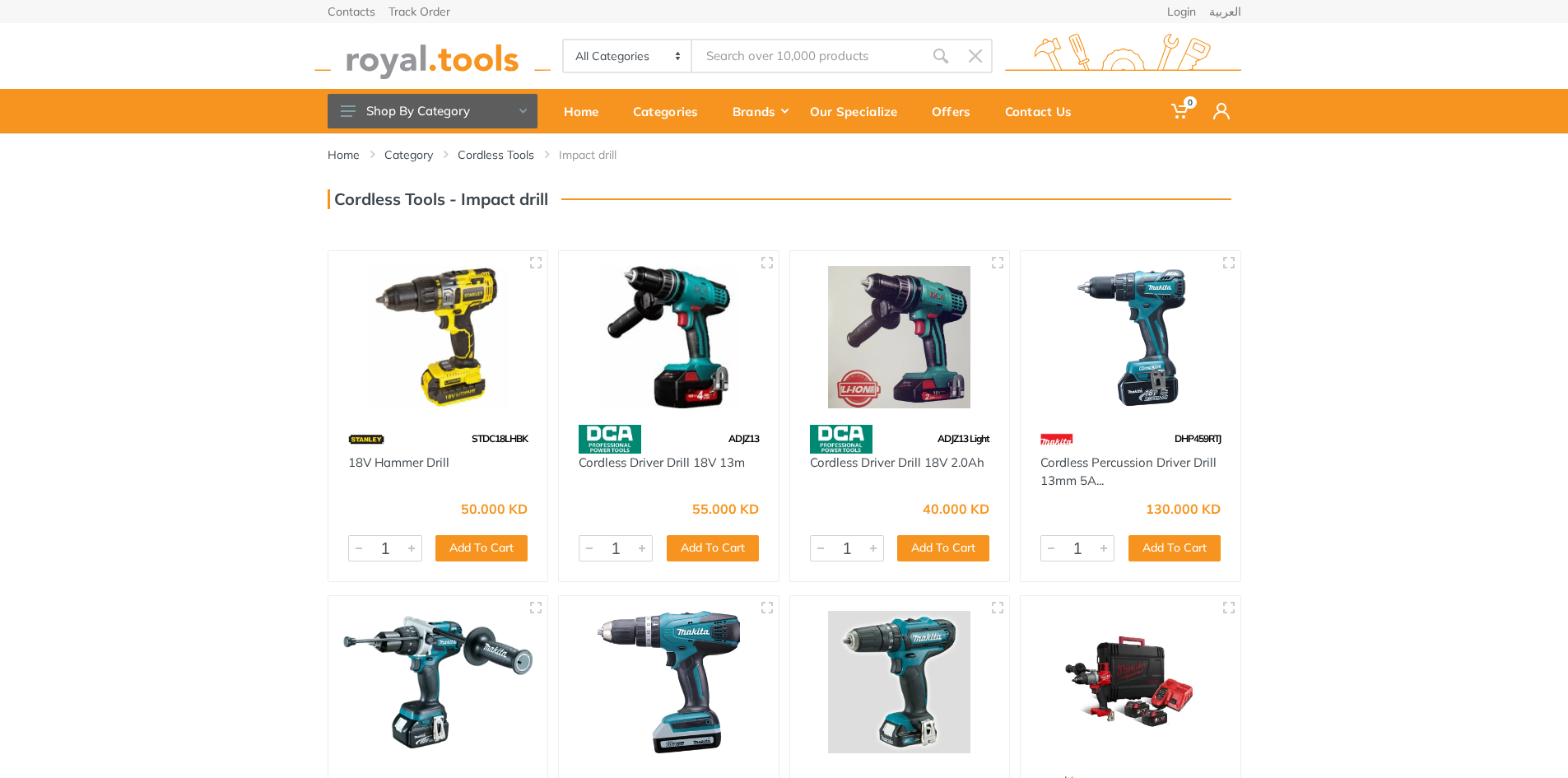
click at [1390, 266] on div "Home Category Cordless Tools Impact drill 1" at bounding box center [784, 551] width 1568 height 834
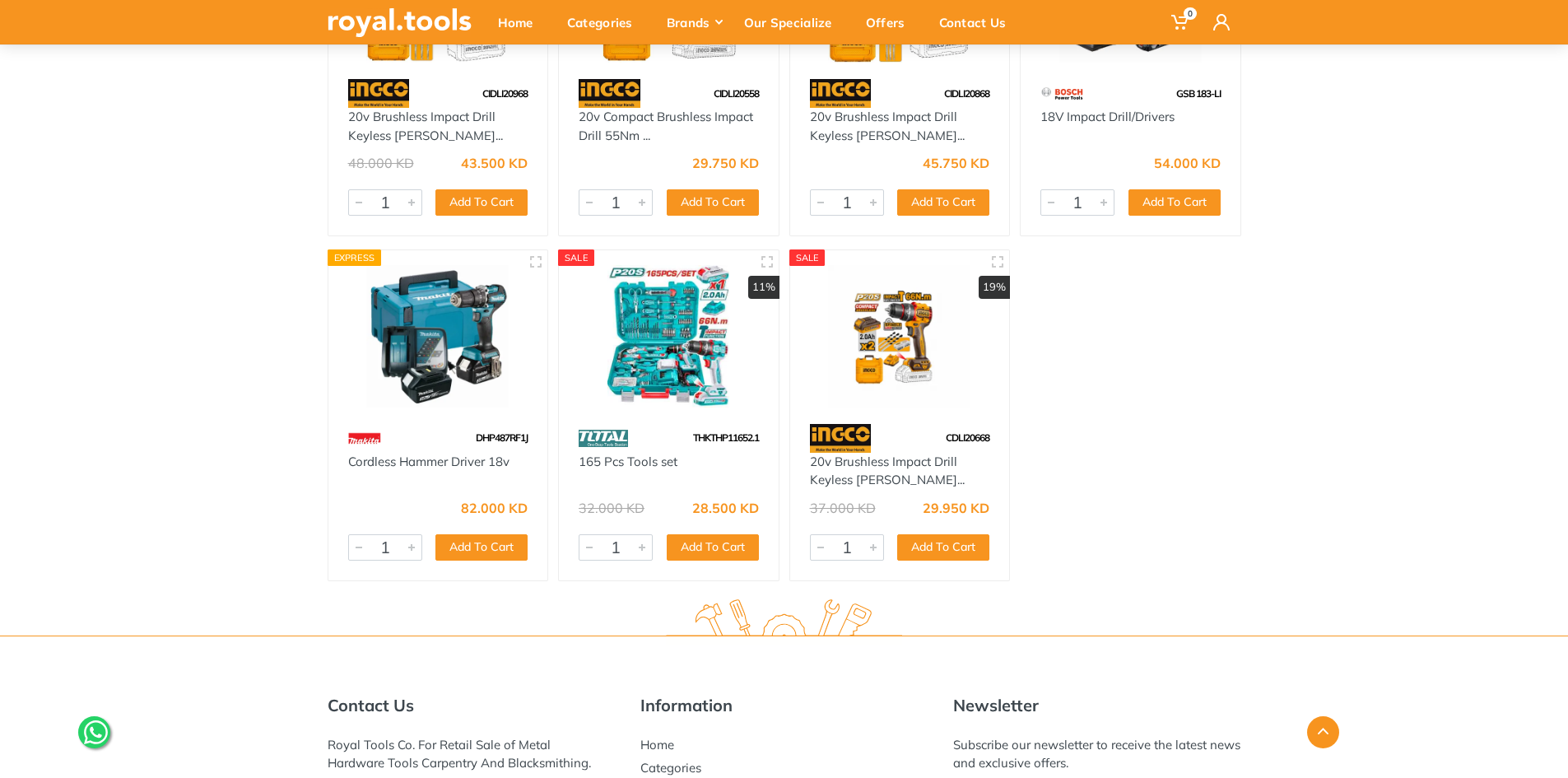
scroll to position [6449, 0]
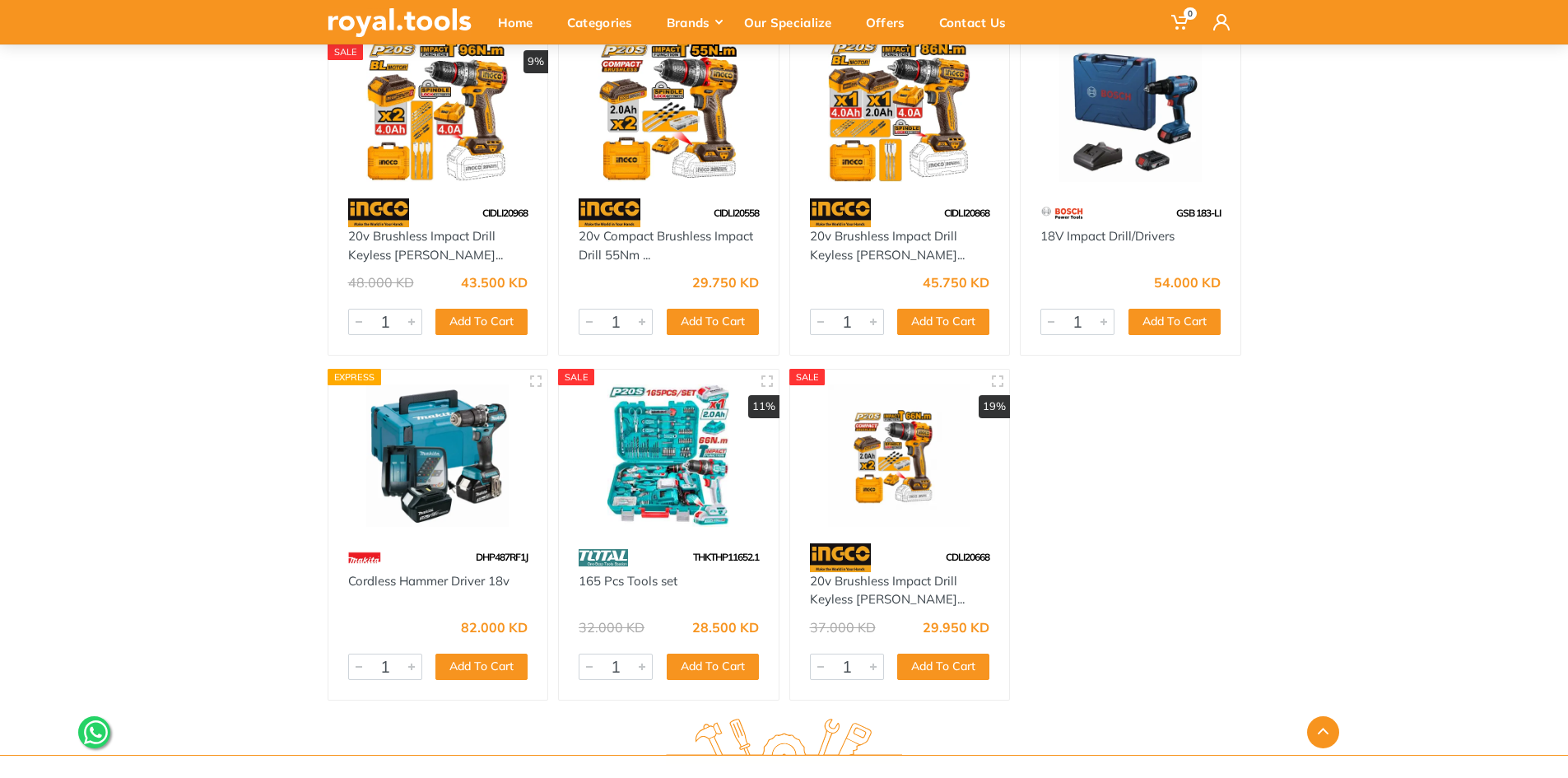
click at [463, 444] on img at bounding box center [438, 455] width 190 height 142
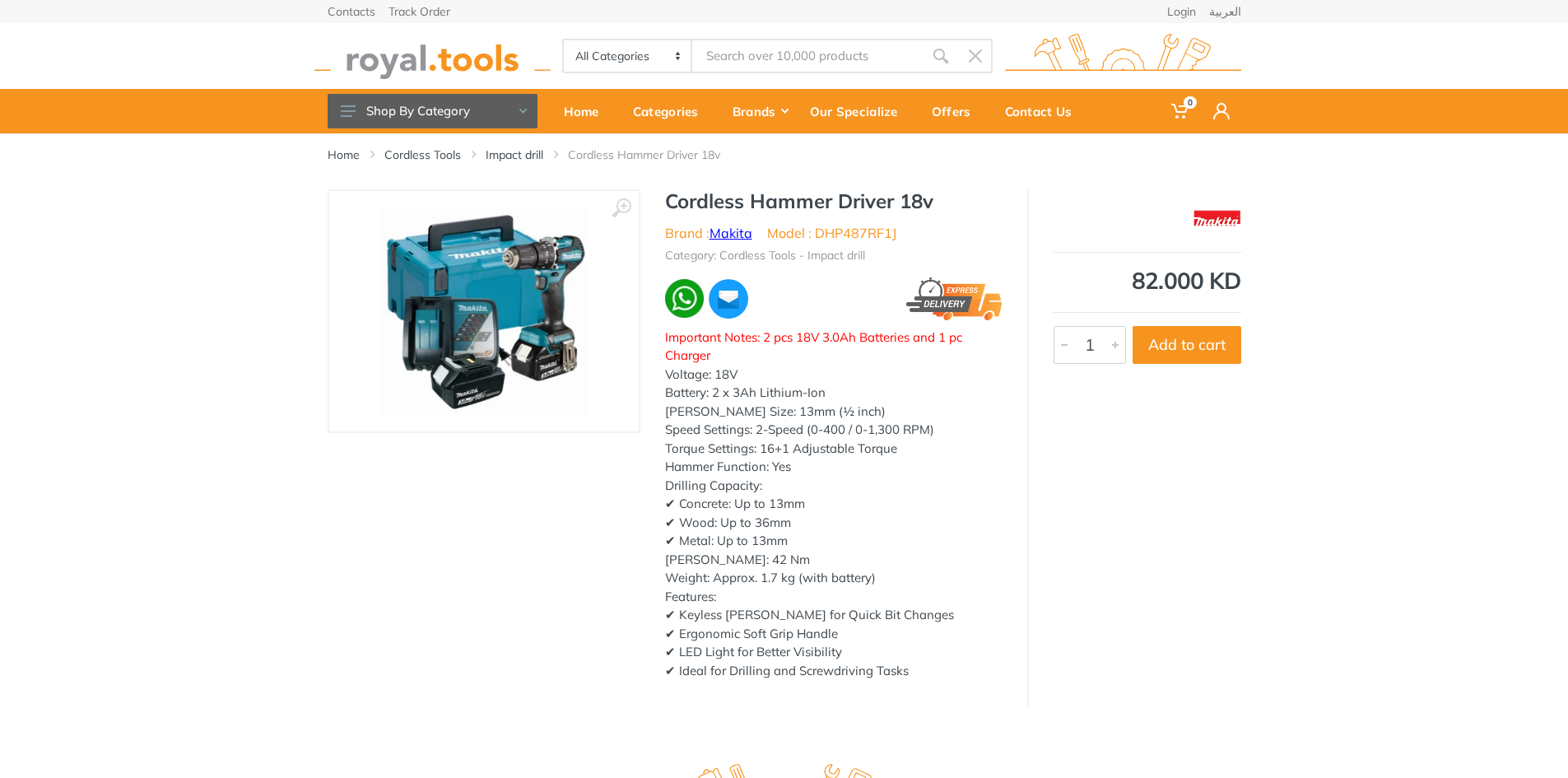
click at [724, 223] on li "Brand : [PERSON_NAME]" at bounding box center [708, 232] width 87 height 20
click at [727, 226] on link "Makita" at bounding box center [732, 233] width 43 height 17
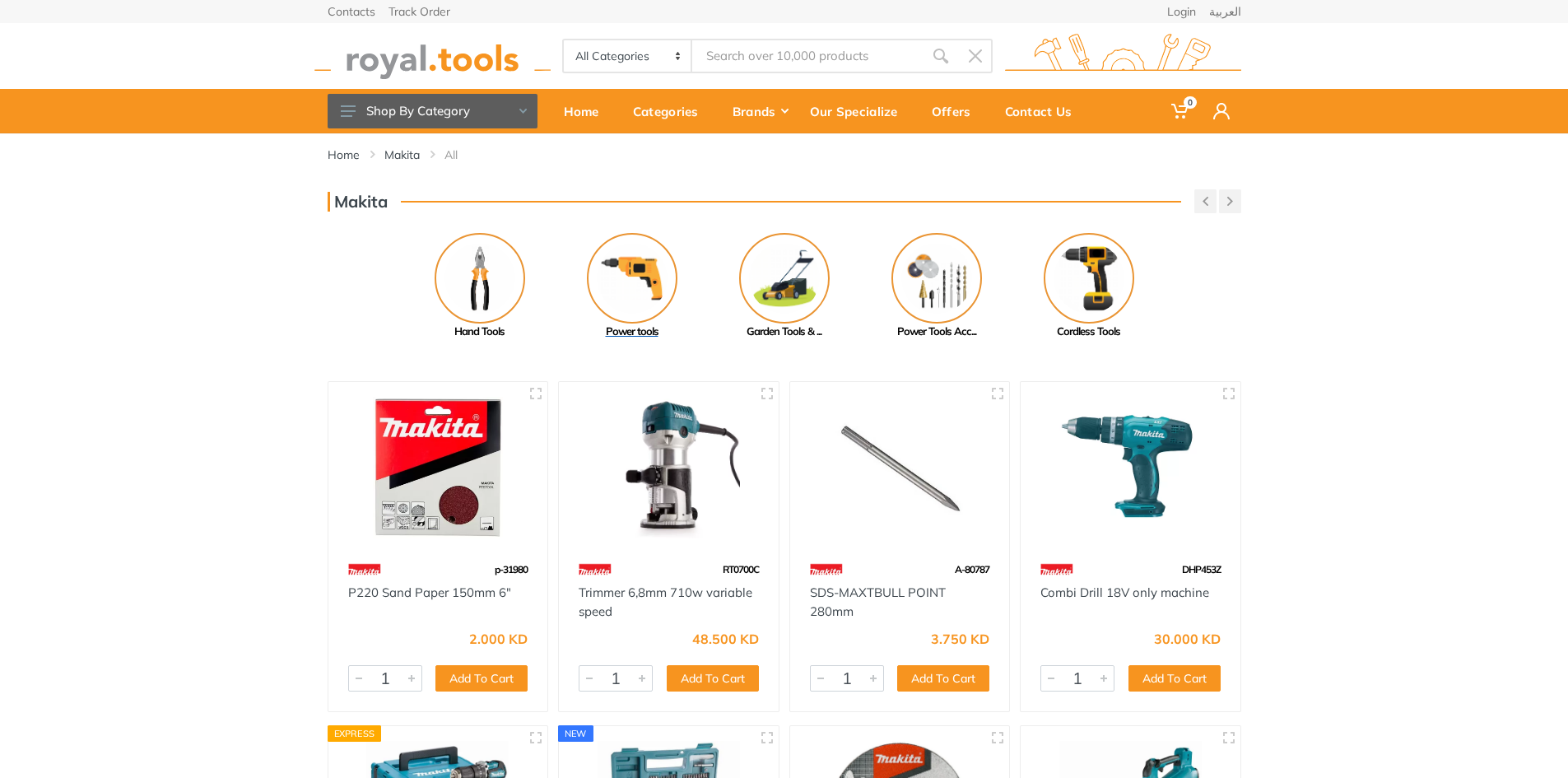
click at [630, 276] on img at bounding box center [632, 278] width 91 height 91
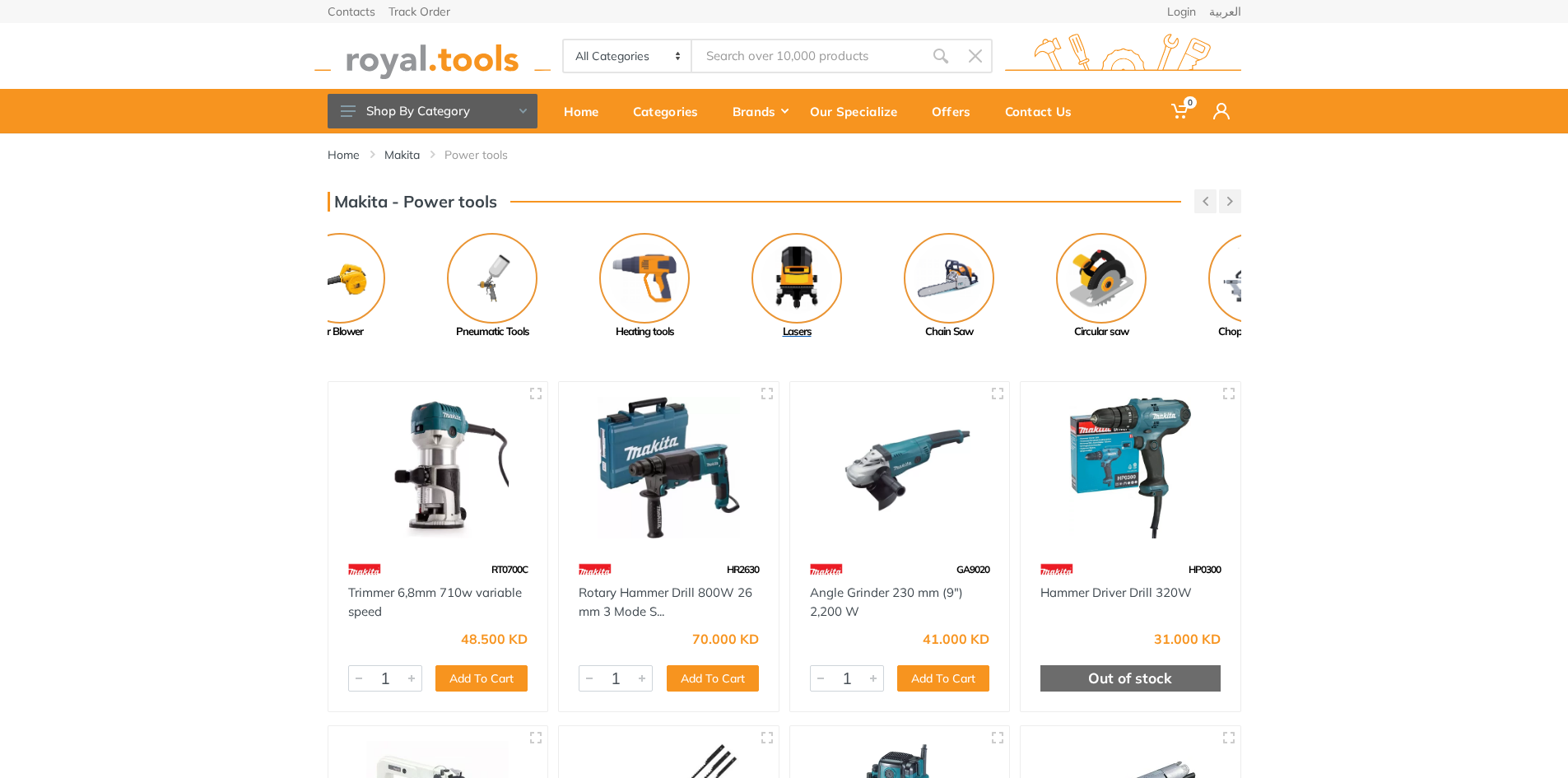
drag, startPoint x: 1102, startPoint y: 280, endPoint x: 719, endPoint y: 282, distance: 383.0
click at [727, 281] on link "Lasers" at bounding box center [797, 286] width 152 height 107
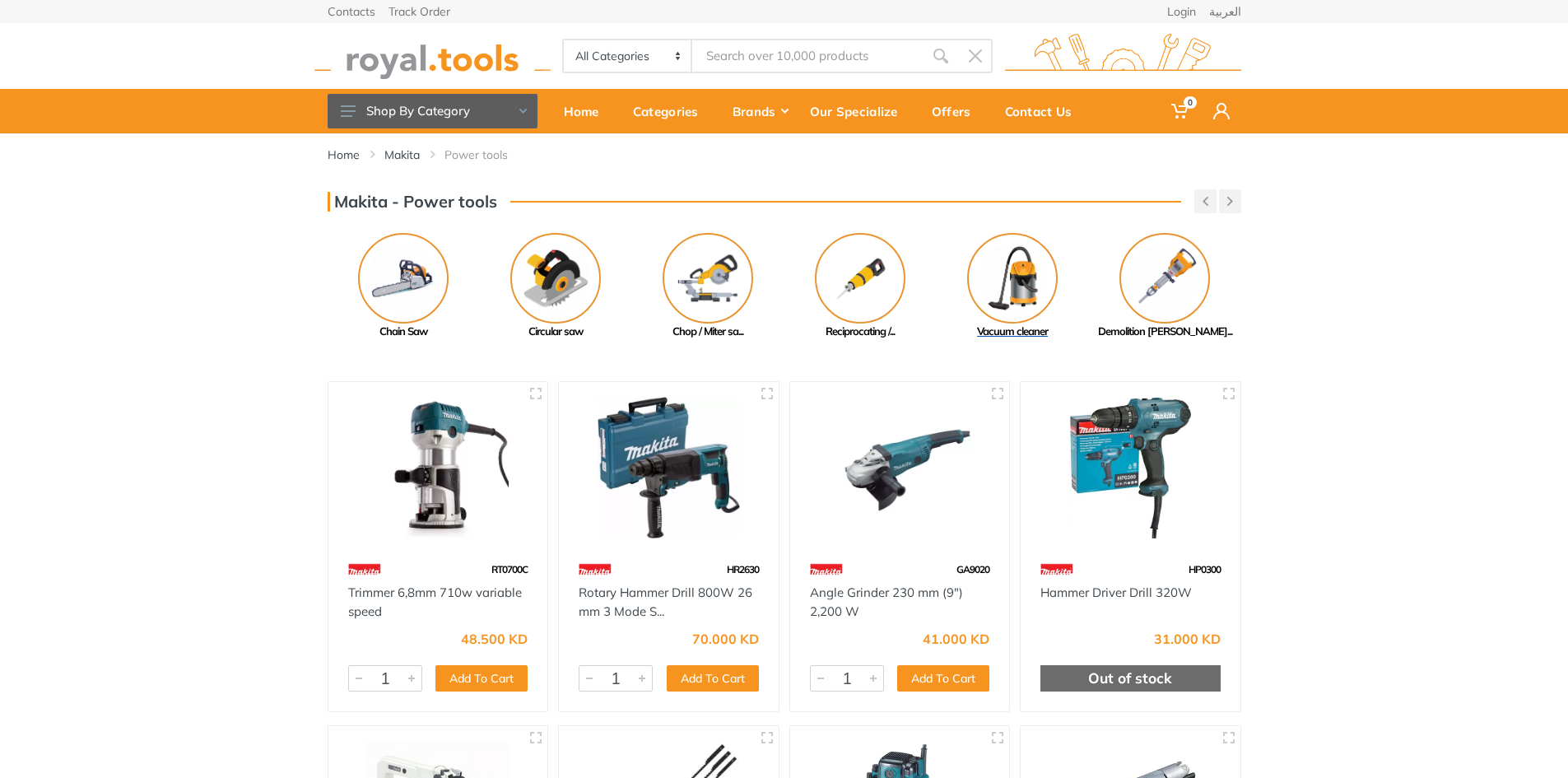
drag, startPoint x: 1031, startPoint y: 278, endPoint x: 661, endPoint y: 286, distance: 370.1
click at [967, 284] on img at bounding box center [1012, 278] width 91 height 91
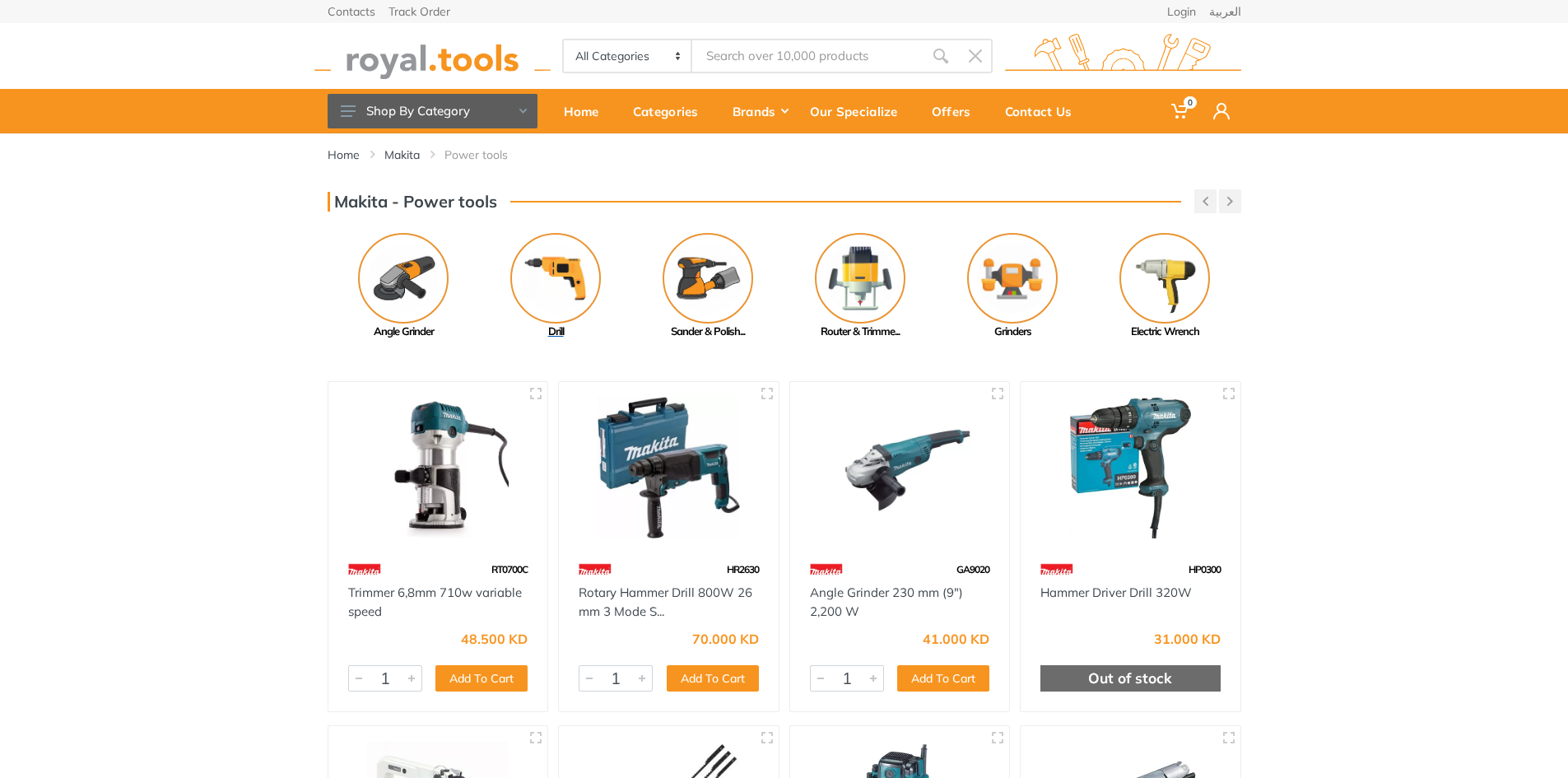
click at [533, 276] on img at bounding box center [556, 278] width 91 height 91
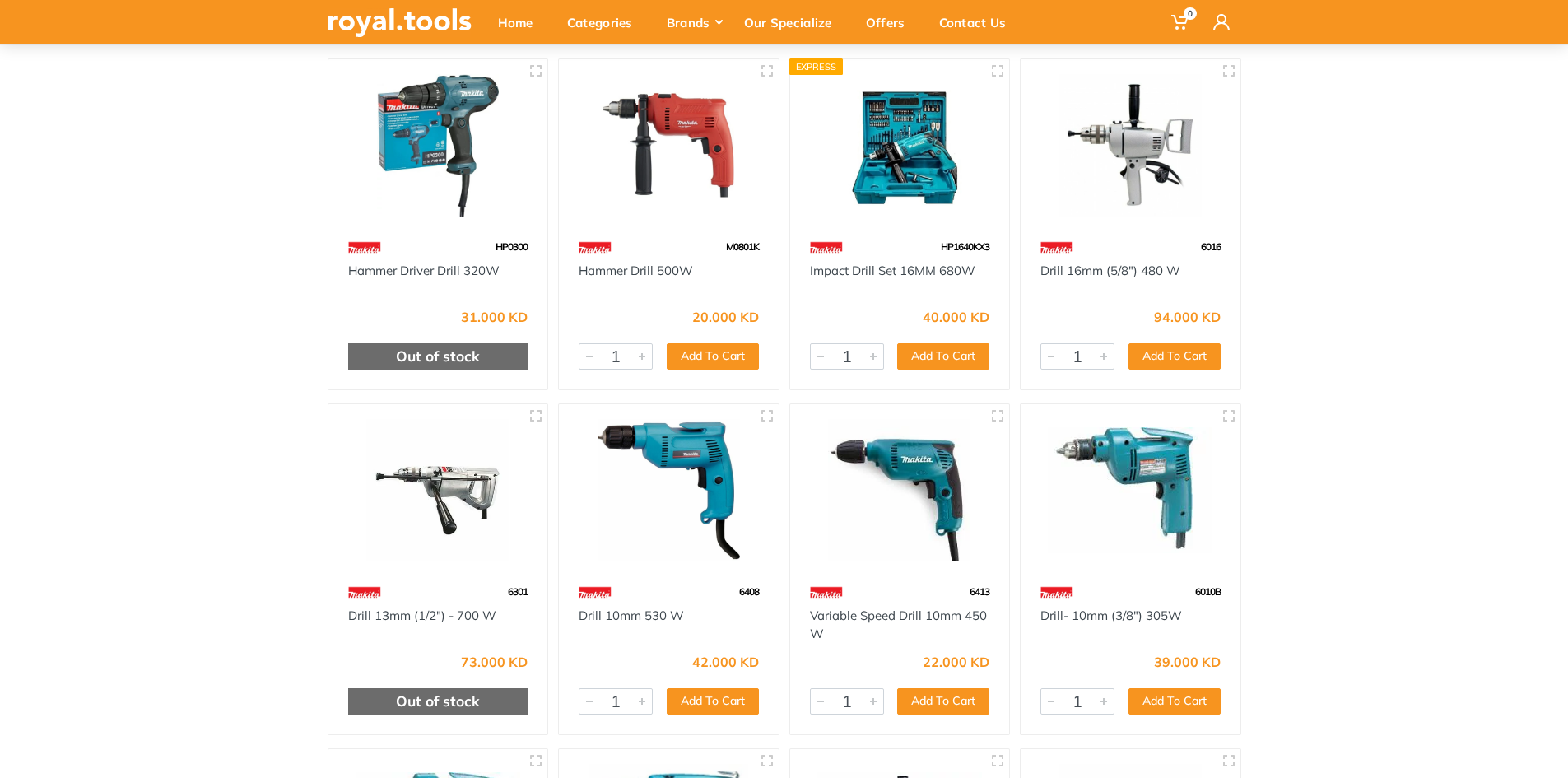
scroll to position [247, 0]
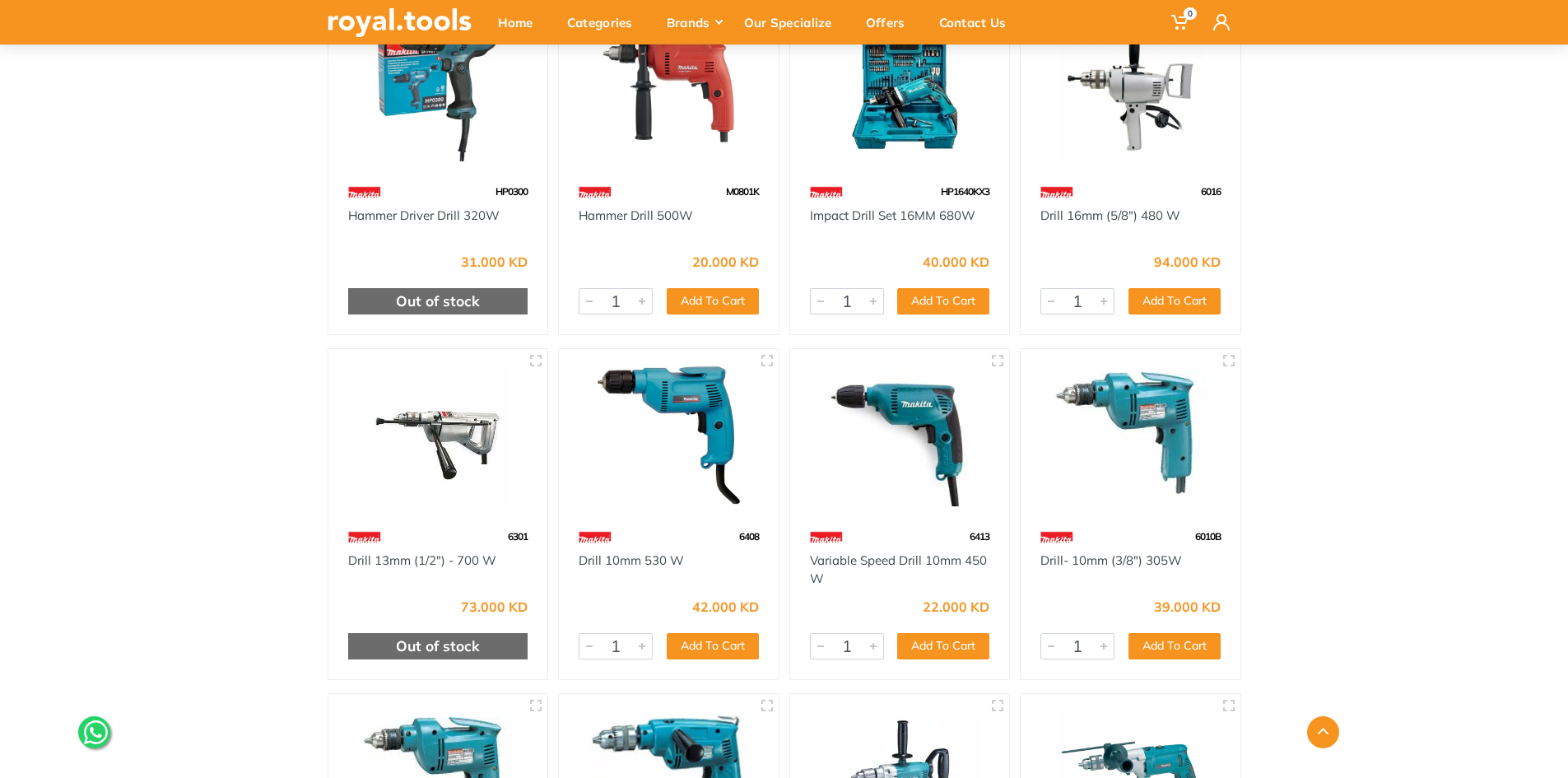
click at [901, 79] on img at bounding box center [900, 90] width 190 height 142
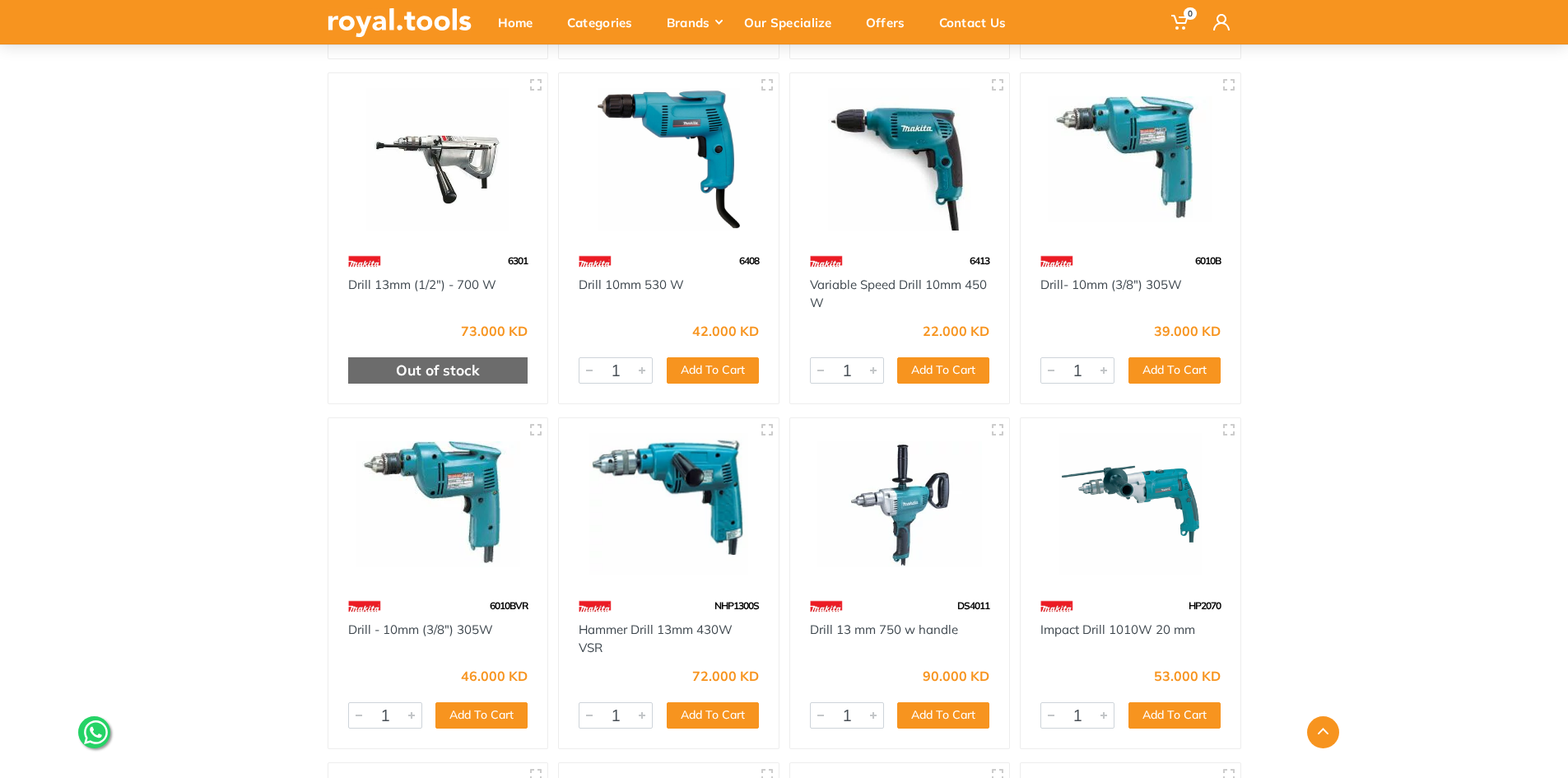
scroll to position [411, 0]
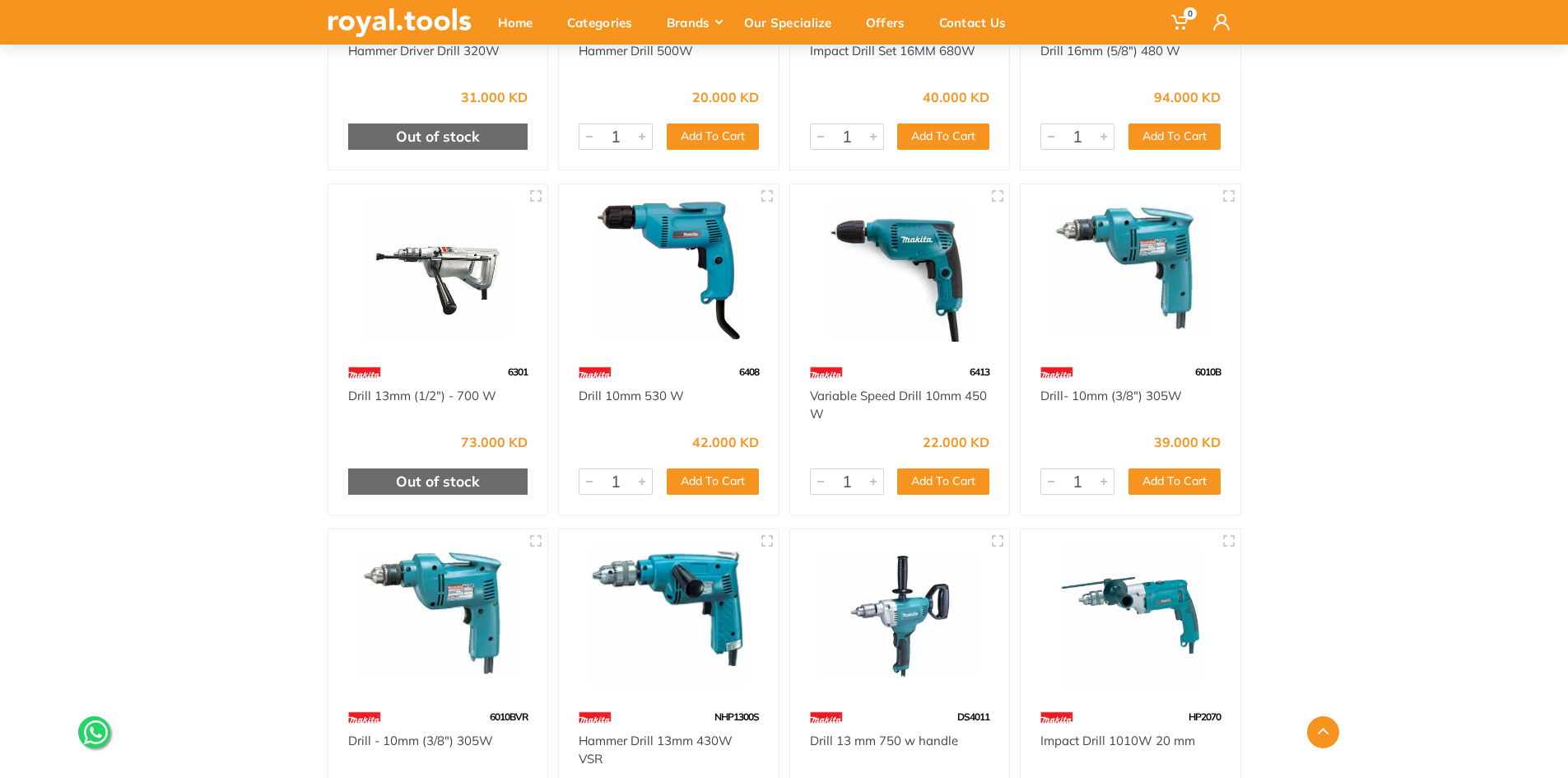
click at [930, 270] on img at bounding box center [900, 270] width 190 height 142
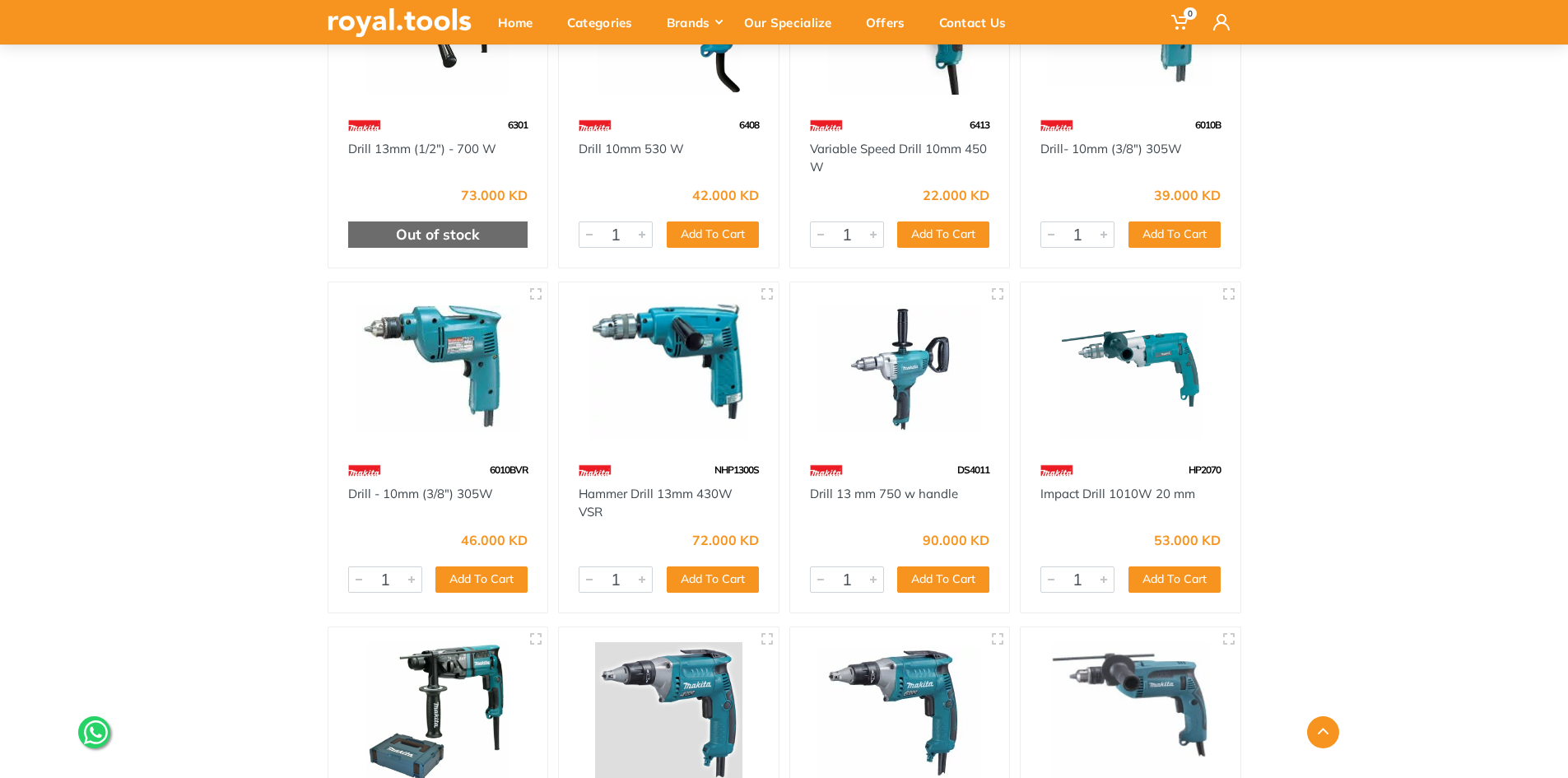
scroll to position [576, 0]
